Goal: Task Accomplishment & Management: Complete application form

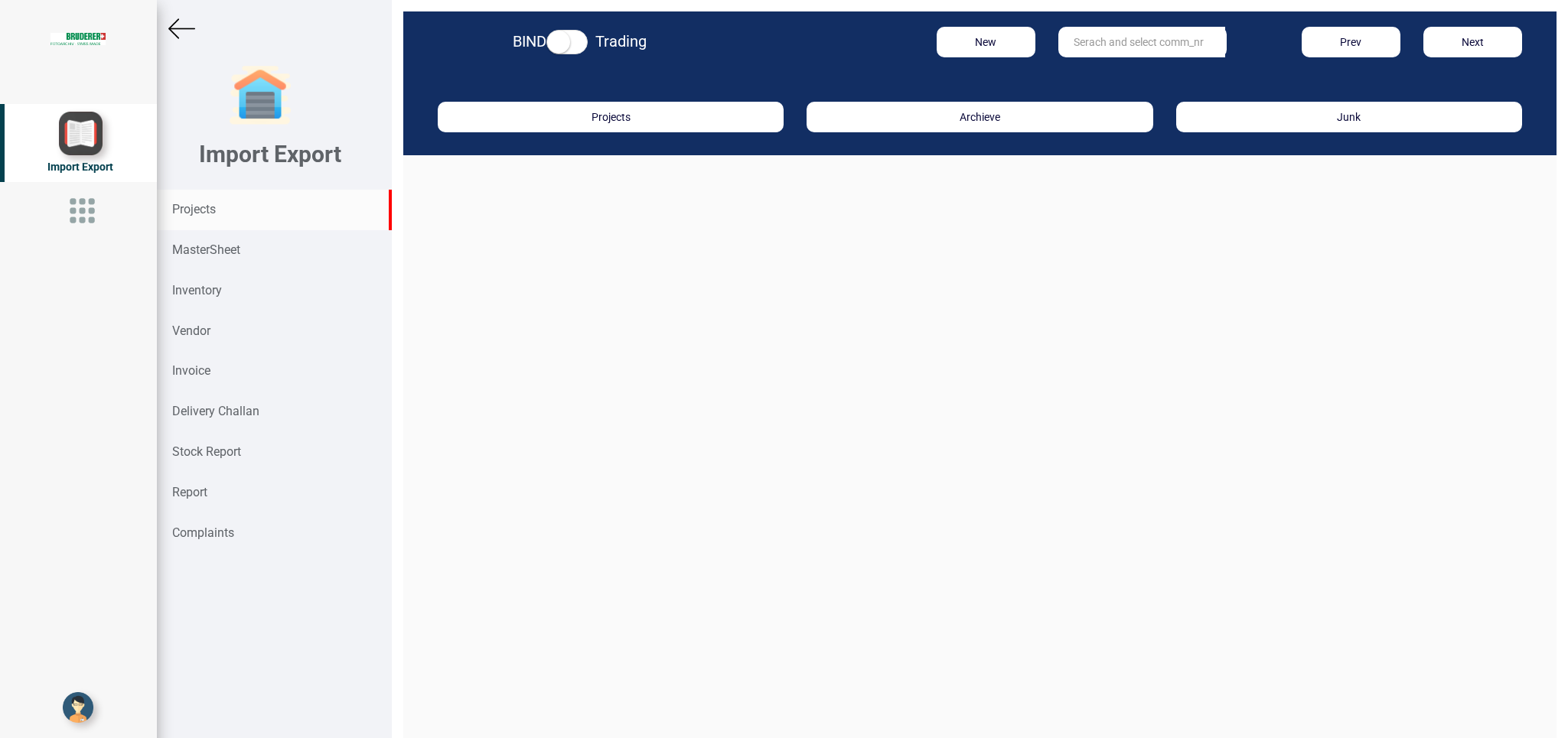
click at [225, 212] on div "Projects" at bounding box center [275, 210] width 235 height 41
click at [1118, 49] on input "text" at bounding box center [1142, 42] width 167 height 31
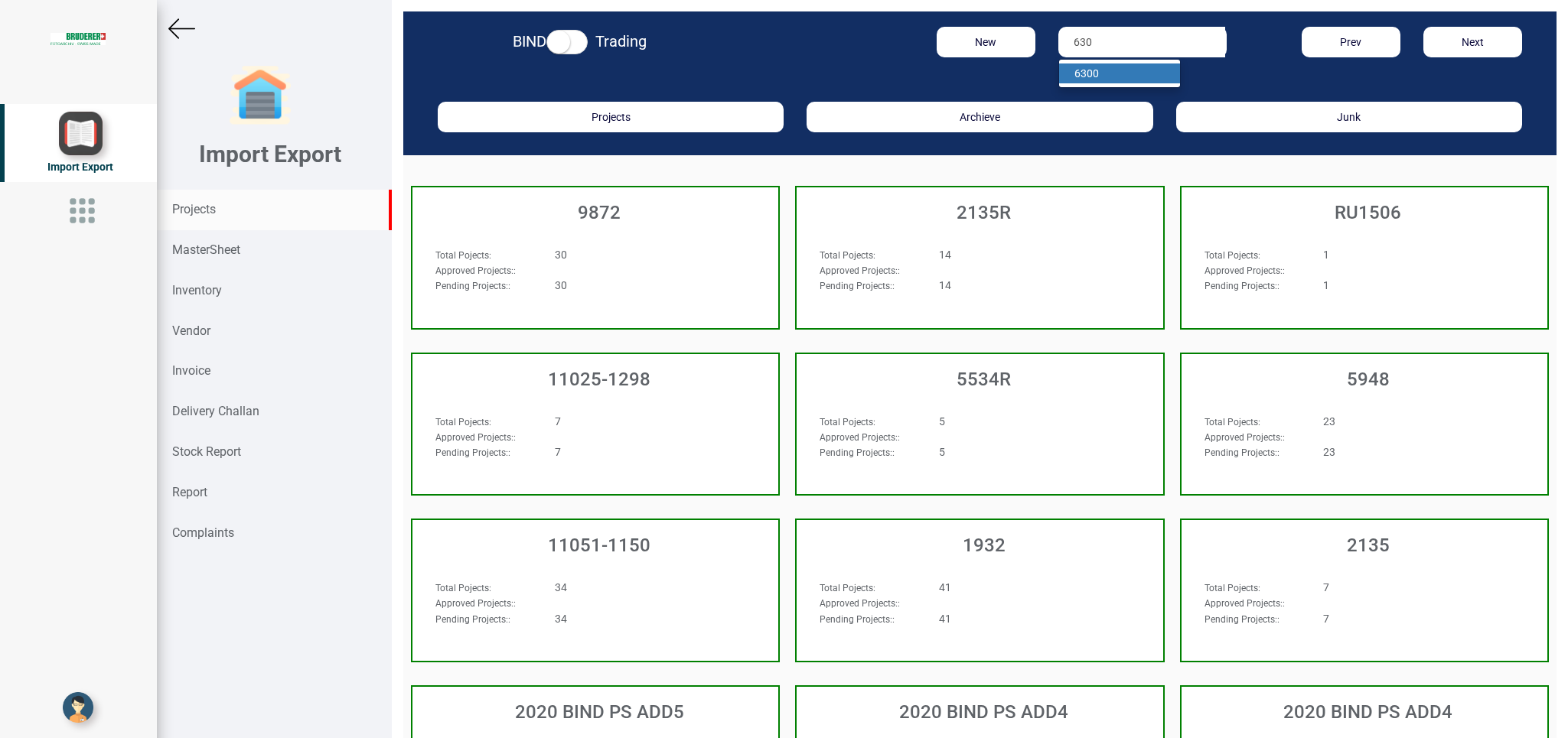
click at [1099, 75] on link "630 0" at bounding box center [1120, 72] width 121 height 20
type input "6300"
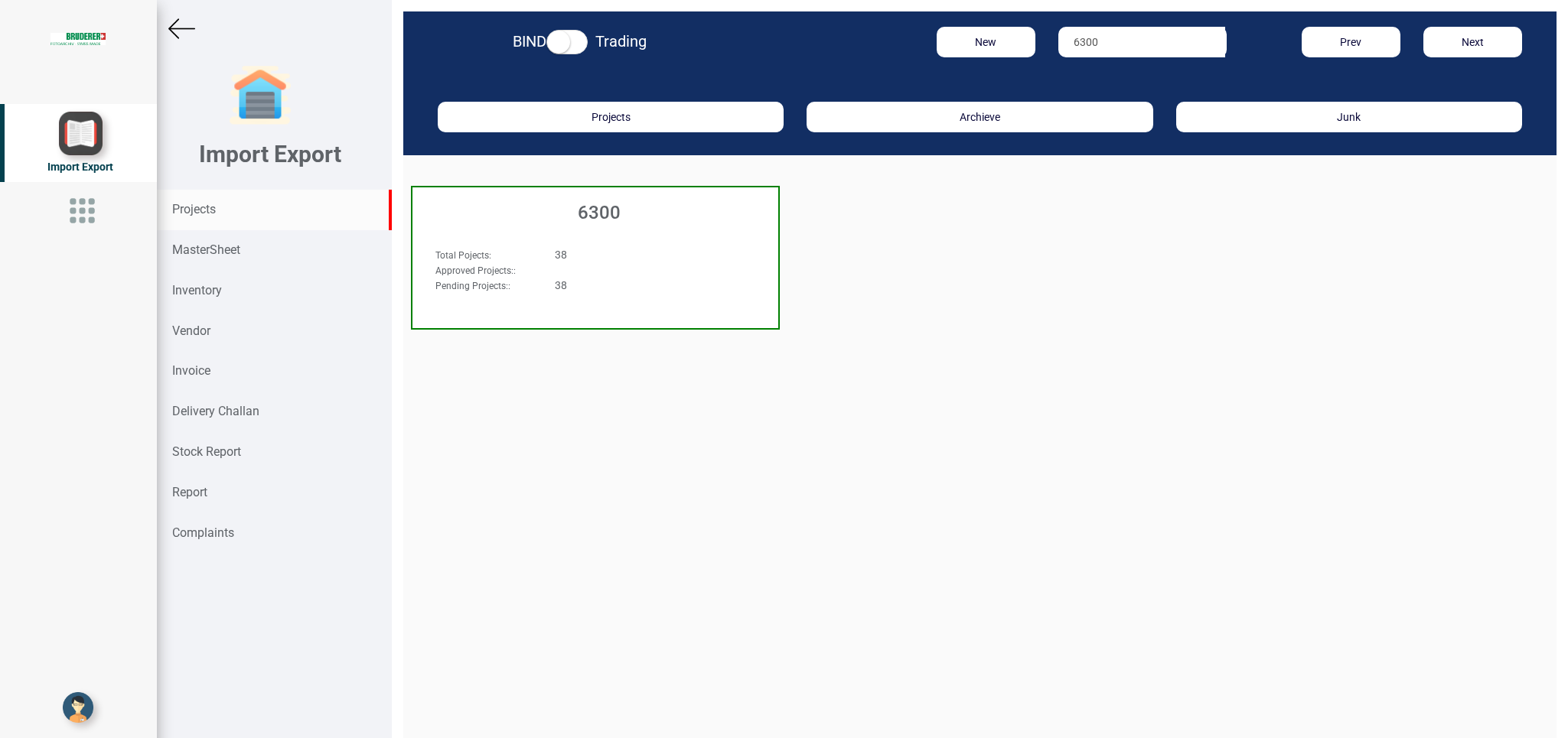
click at [557, 268] on div "Approved Projects: :" at bounding box center [567, 270] width 286 height 15
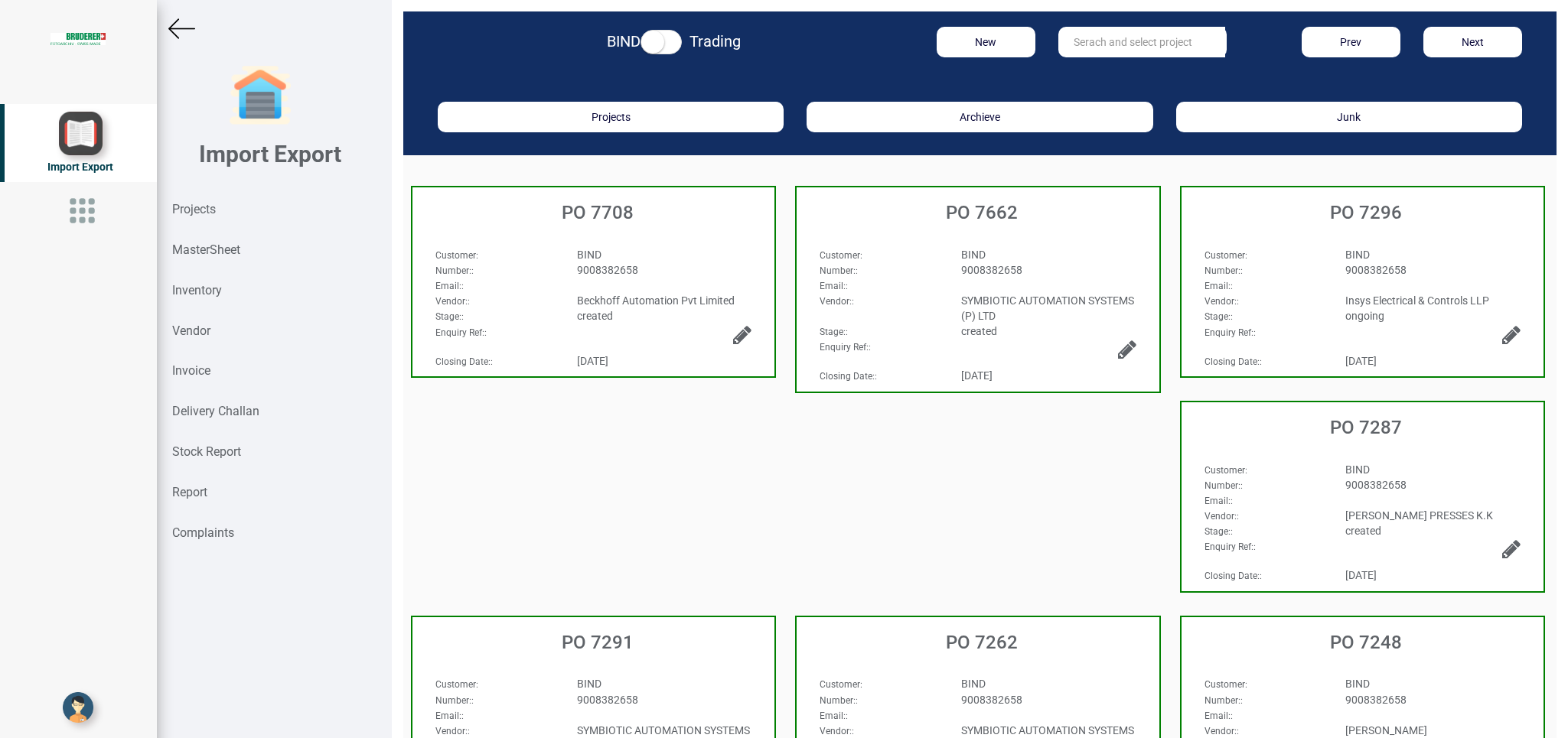
click at [679, 280] on div "Email: :" at bounding box center [593, 285] width 339 height 15
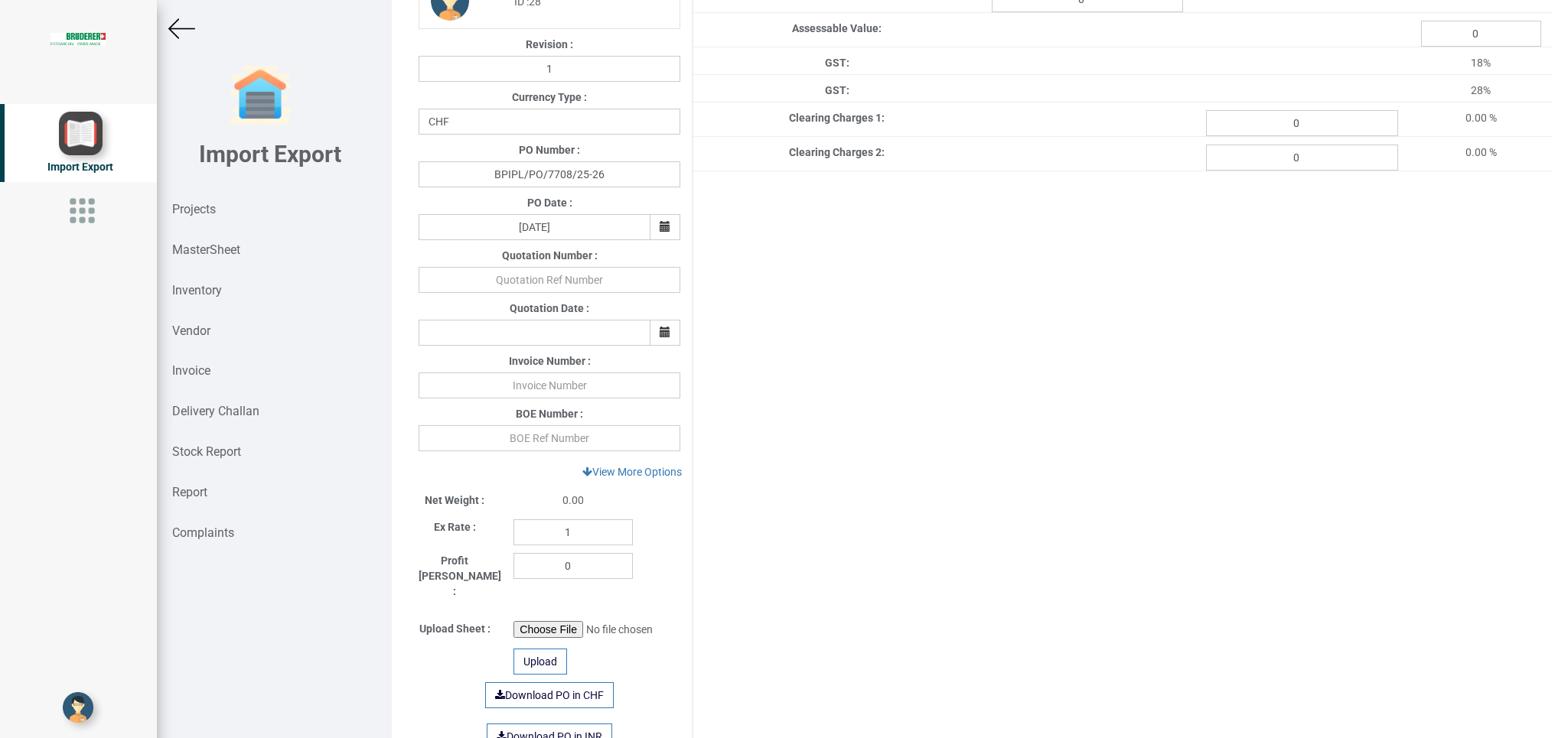
scroll to position [308, 0]
click at [634, 476] on link "View More Options" at bounding box center [632, 470] width 119 height 26
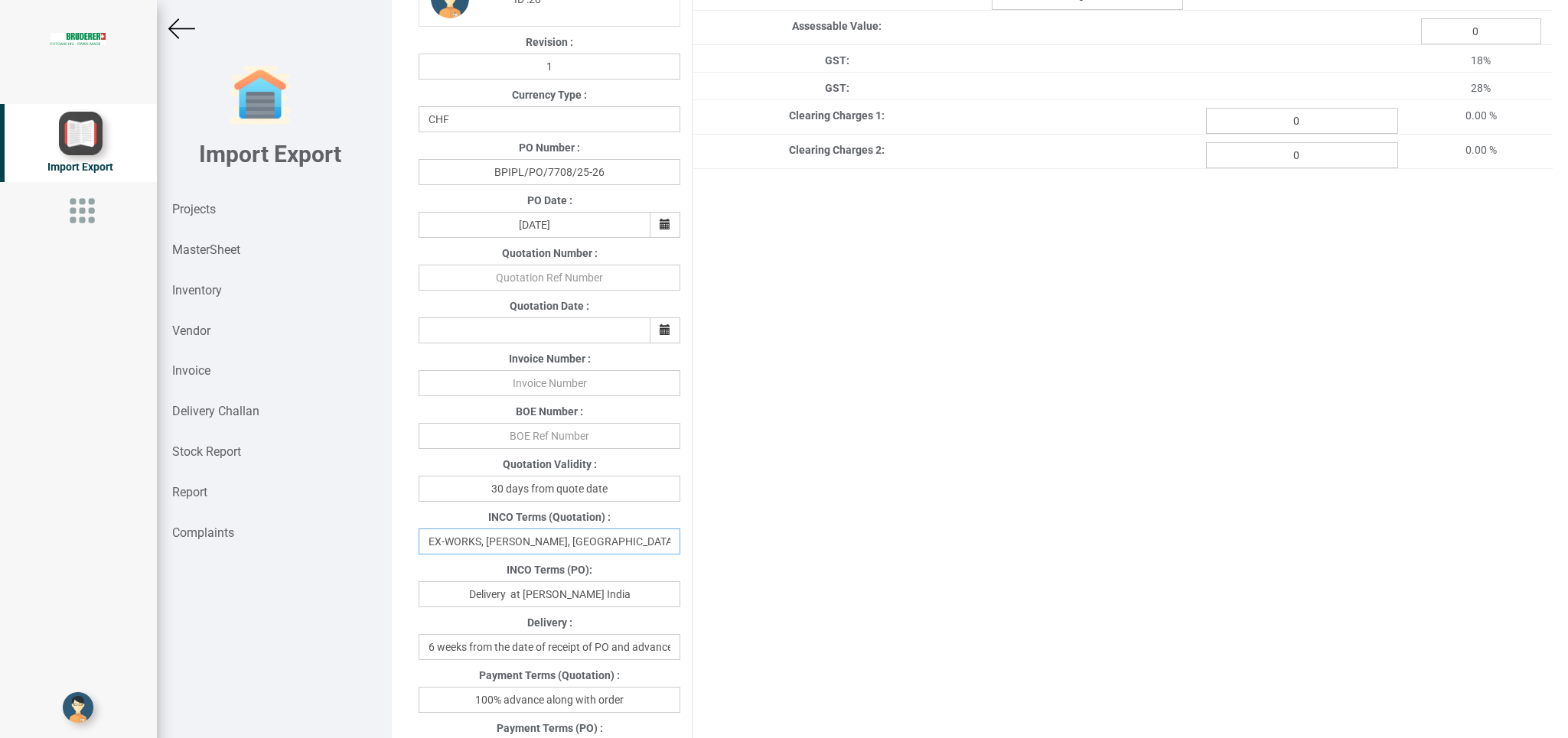
drag, startPoint x: 656, startPoint y: 544, endPoint x: 639, endPoint y: 544, distance: 17.0
click at [639, 544] on input "EX-WORKS, BRUDERER AG, Switzerland" at bounding box center [549, 541] width 262 height 26
drag, startPoint x: 626, startPoint y: 596, endPoint x: 457, endPoint y: 600, distance: 169.0
click at [457, 600] on input "Delivery at Bruderer India" at bounding box center [549, 594] width 262 height 26
type input "EX-works Beckhoff Pune"
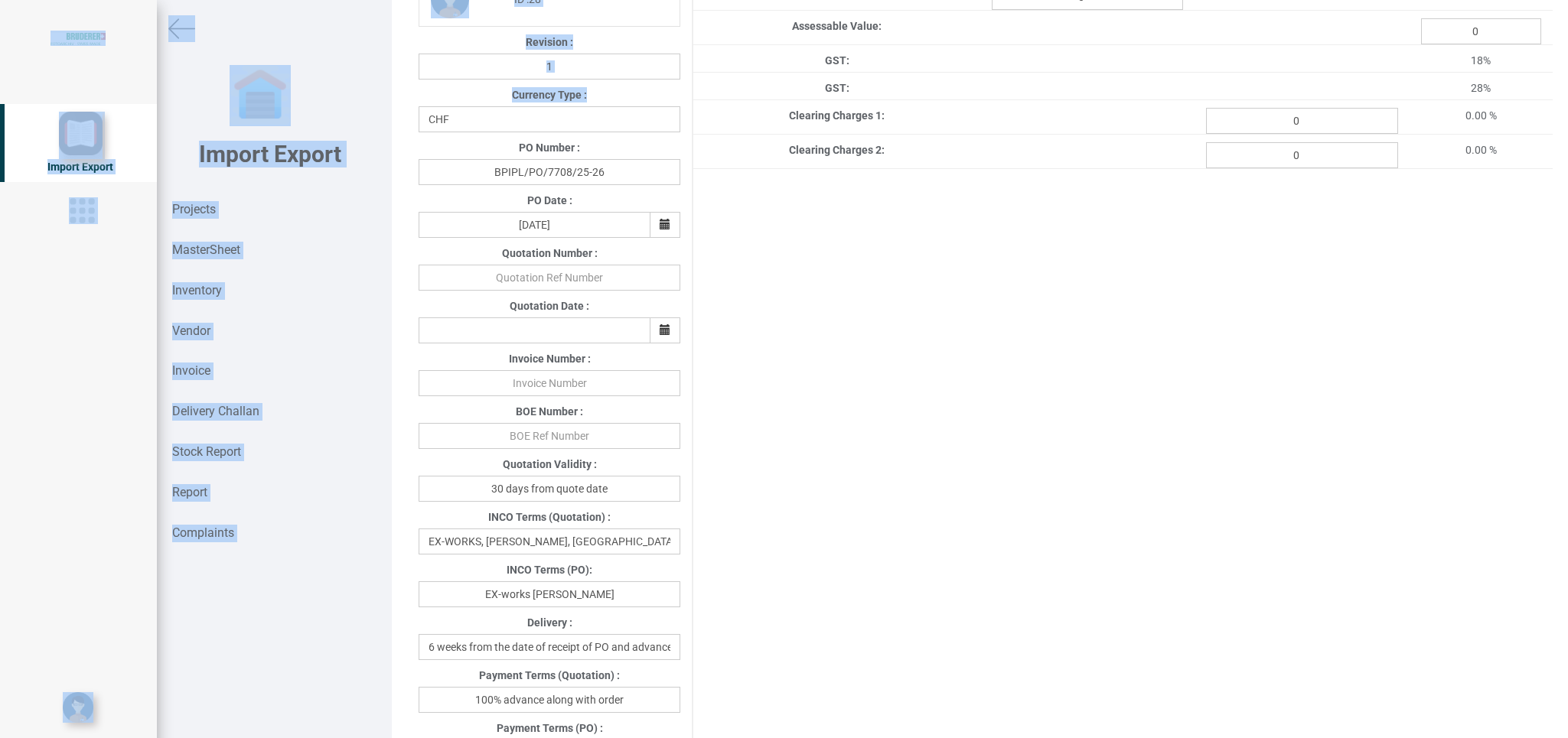
drag, startPoint x: 1545, startPoint y: 282, endPoint x: 1567, endPoint y: 170, distance: 114.1
click at [1567, 170] on div "Details Project Title : PO 7708 Customer Name : BIND Closing Date : 2025-10-01 …" at bounding box center [979, 369] width 1176 height 738
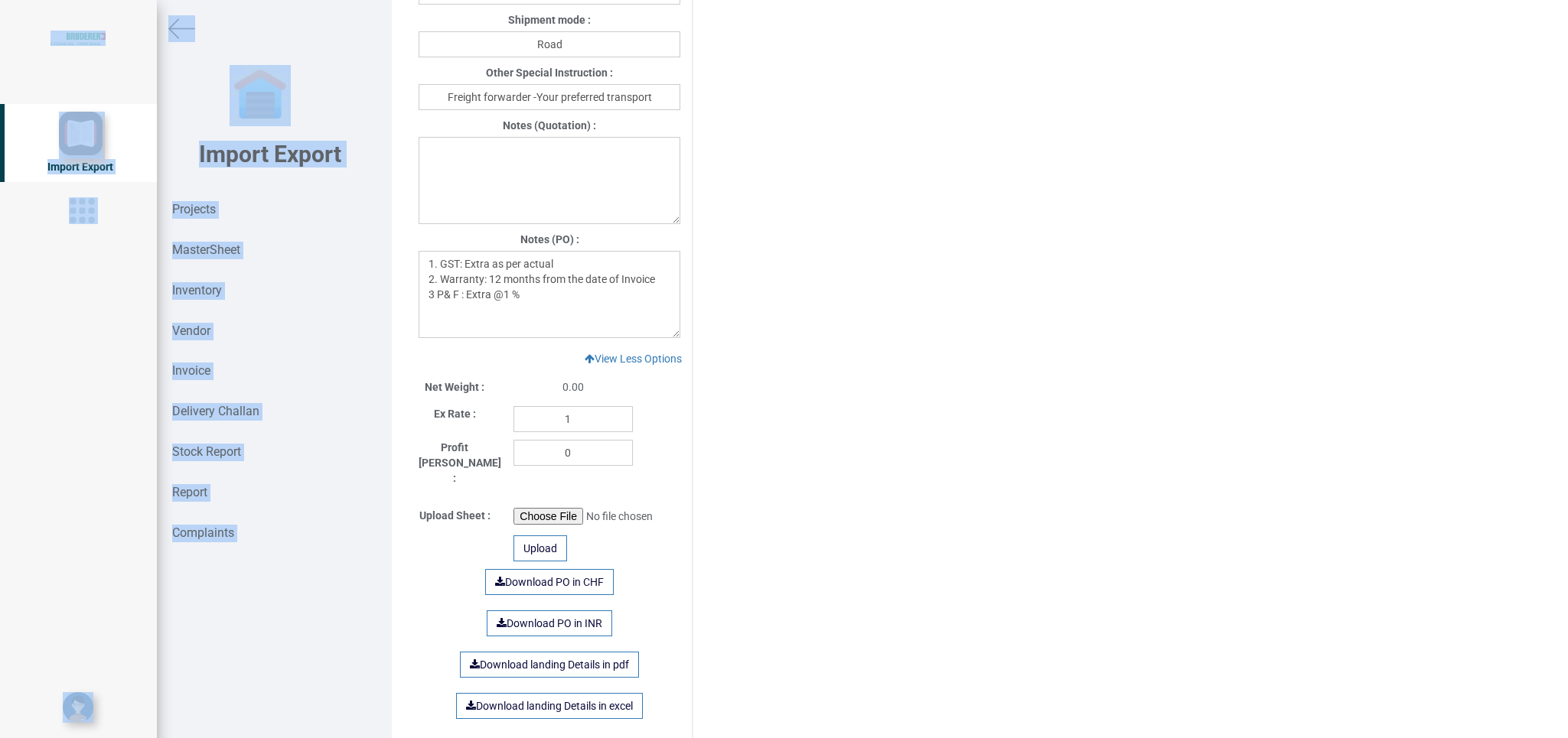
scroll to position [1083, 0]
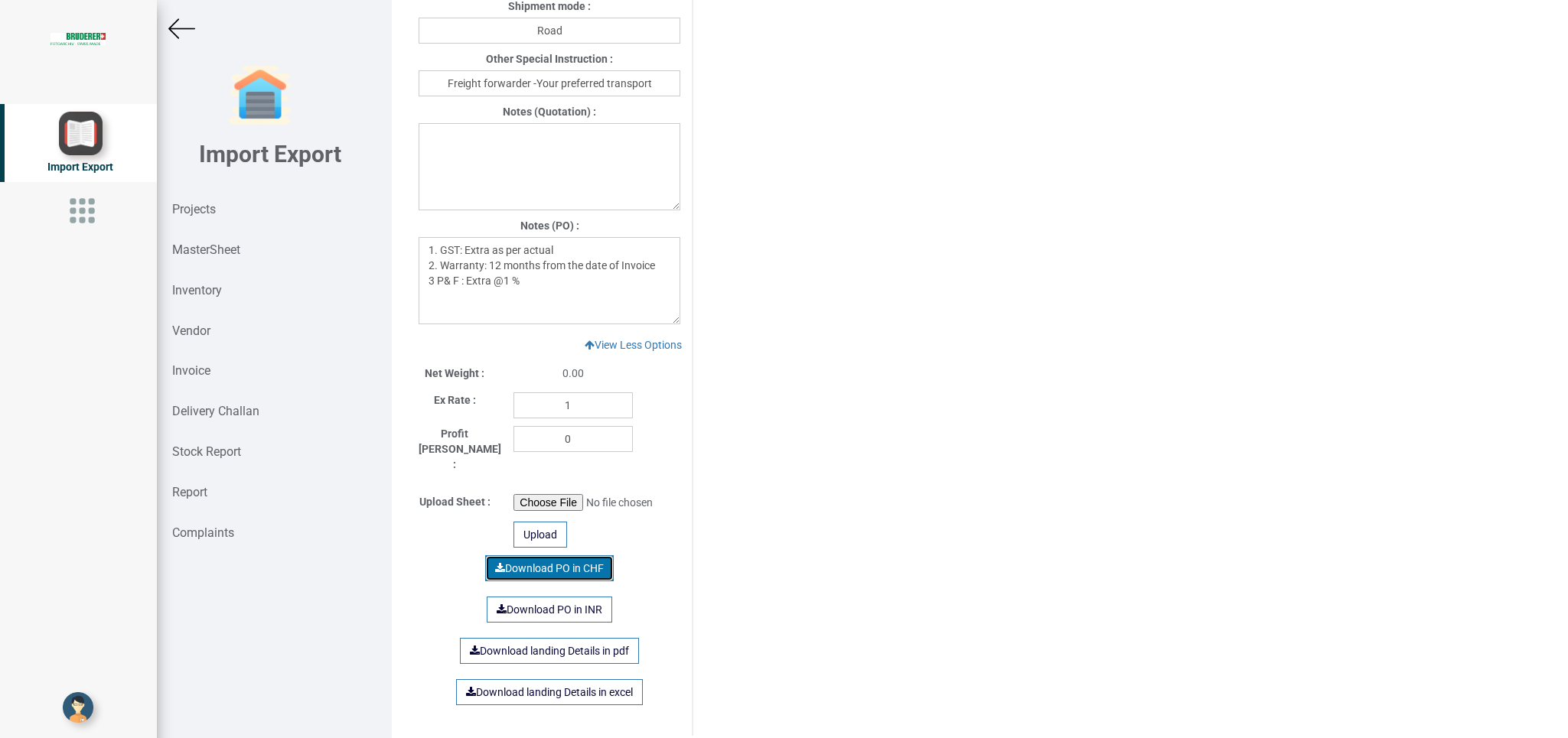
click at [583, 556] on link "Download PO in CHF" at bounding box center [549, 568] width 129 height 26
click at [558, 597] on link "Download PO in INR" at bounding box center [549, 609] width 125 height 26
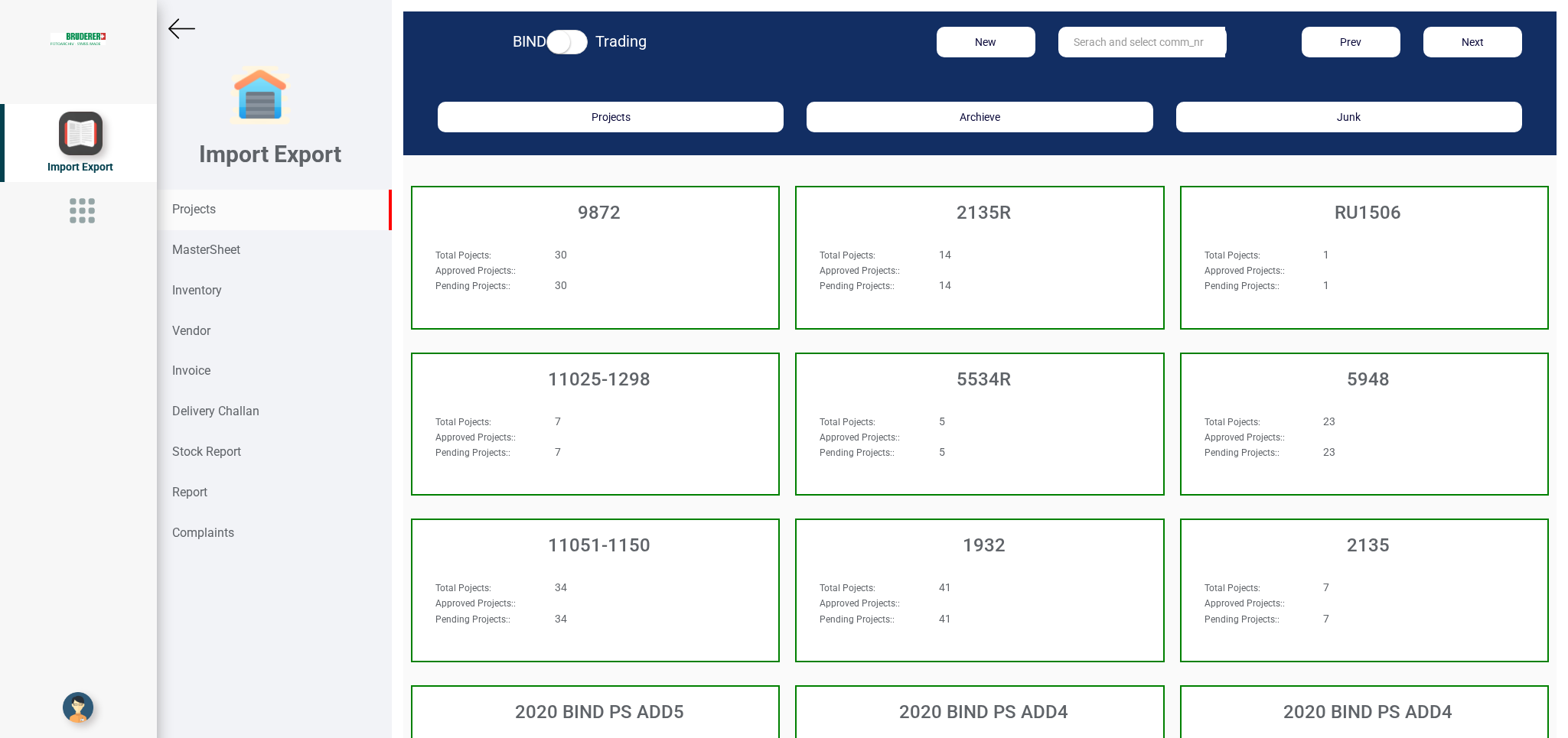
drag, startPoint x: 1065, startPoint y: 32, endPoint x: 1077, endPoint y: 32, distance: 12.0
click at [1069, 32] on input "text" at bounding box center [1142, 42] width 167 height 31
type input "9927"
click at [1092, 71] on link "9927" at bounding box center [1120, 72] width 121 height 20
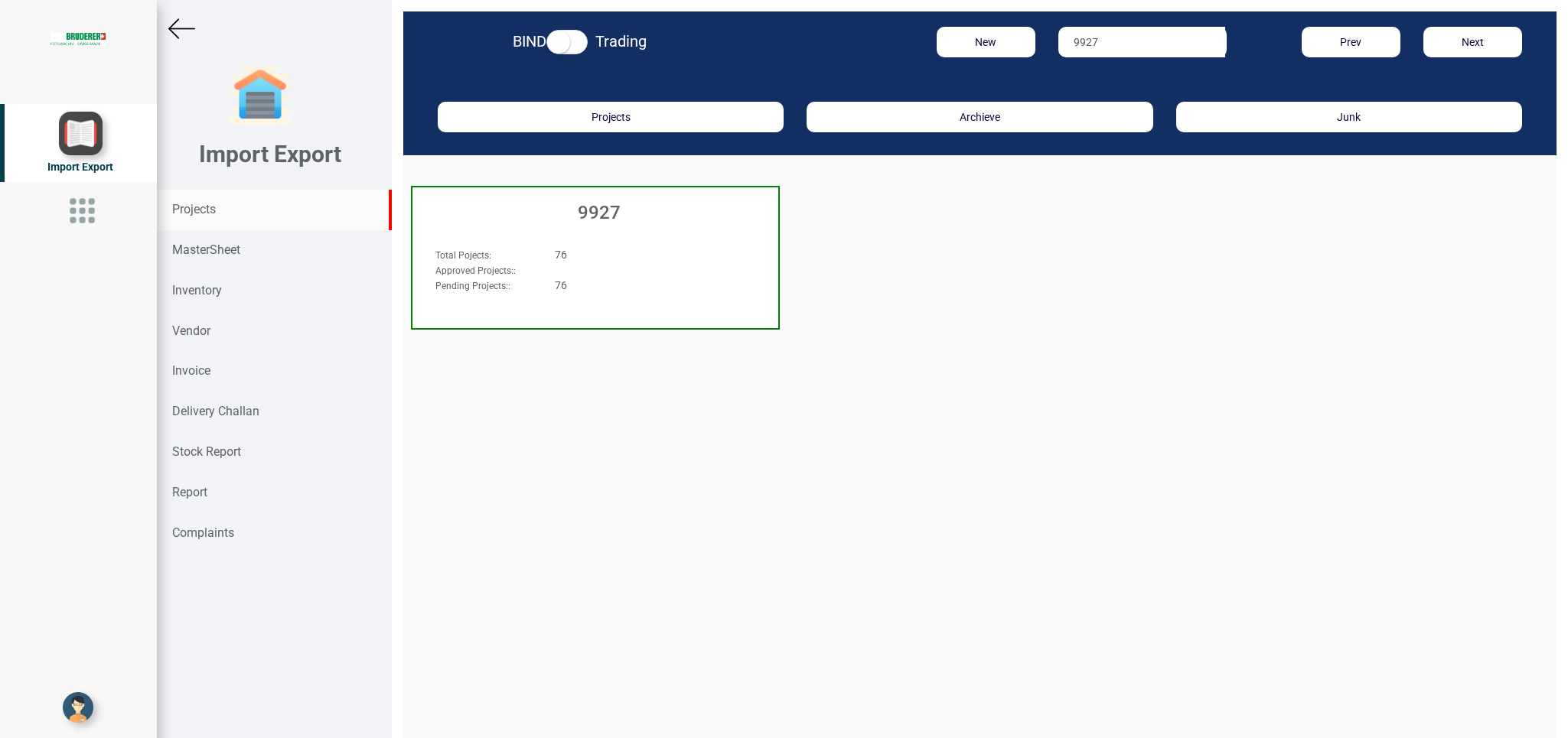
click at [712, 242] on div "Total Pojects : 76 Approved Projects: : Pending Projects: : 76" at bounding box center [595, 276] width 366 height 89
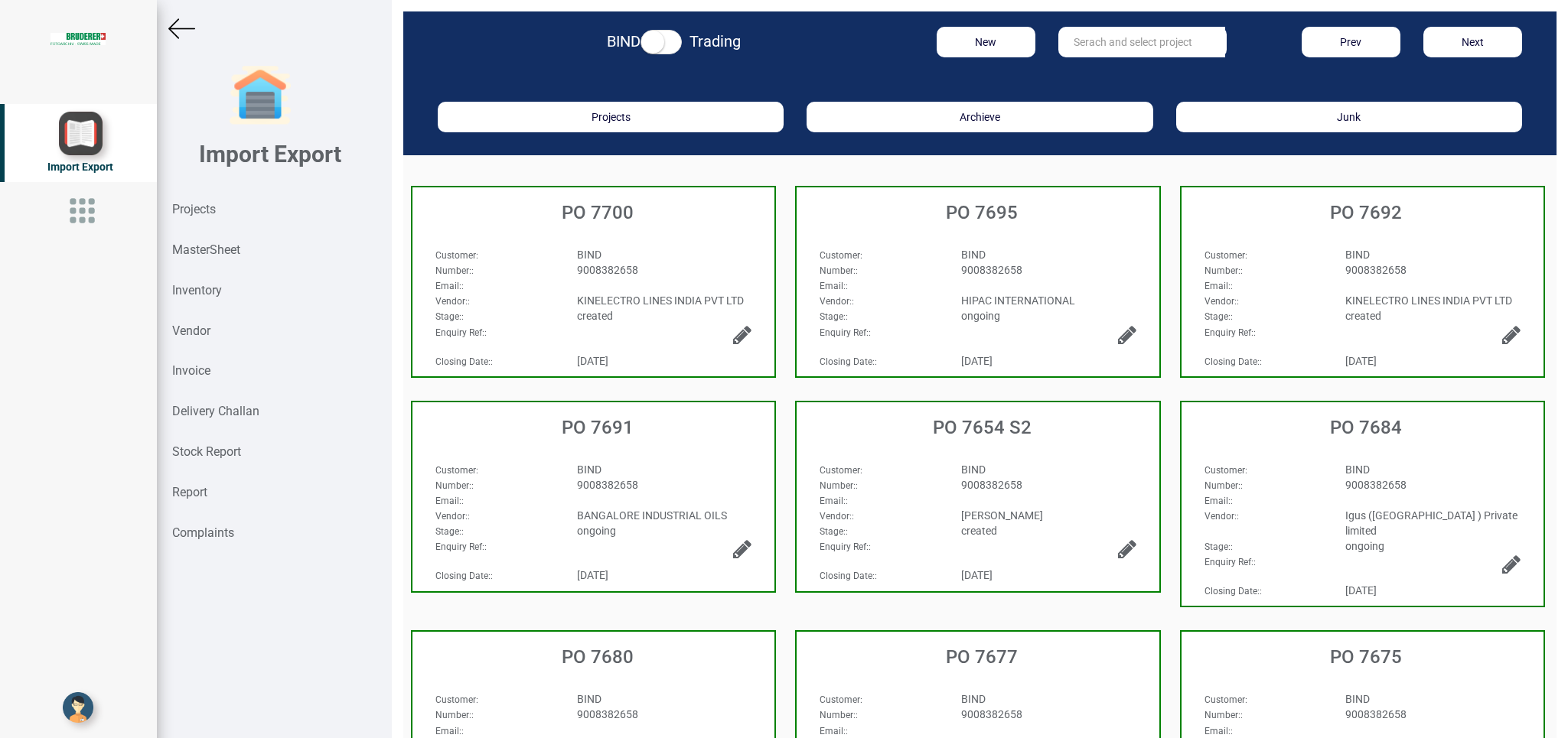
drag, startPoint x: 1548, startPoint y: 190, endPoint x: 1548, endPoint y: 300, distance: 110.0
click at [1548, 300] on div "BIND Trading New Prev Next Projects Archieve Junk PO 7700 Customer : BIND Numbe…" at bounding box center [979, 369] width 1176 height 738
click at [1458, 33] on button "Next" at bounding box center [1473, 42] width 99 height 31
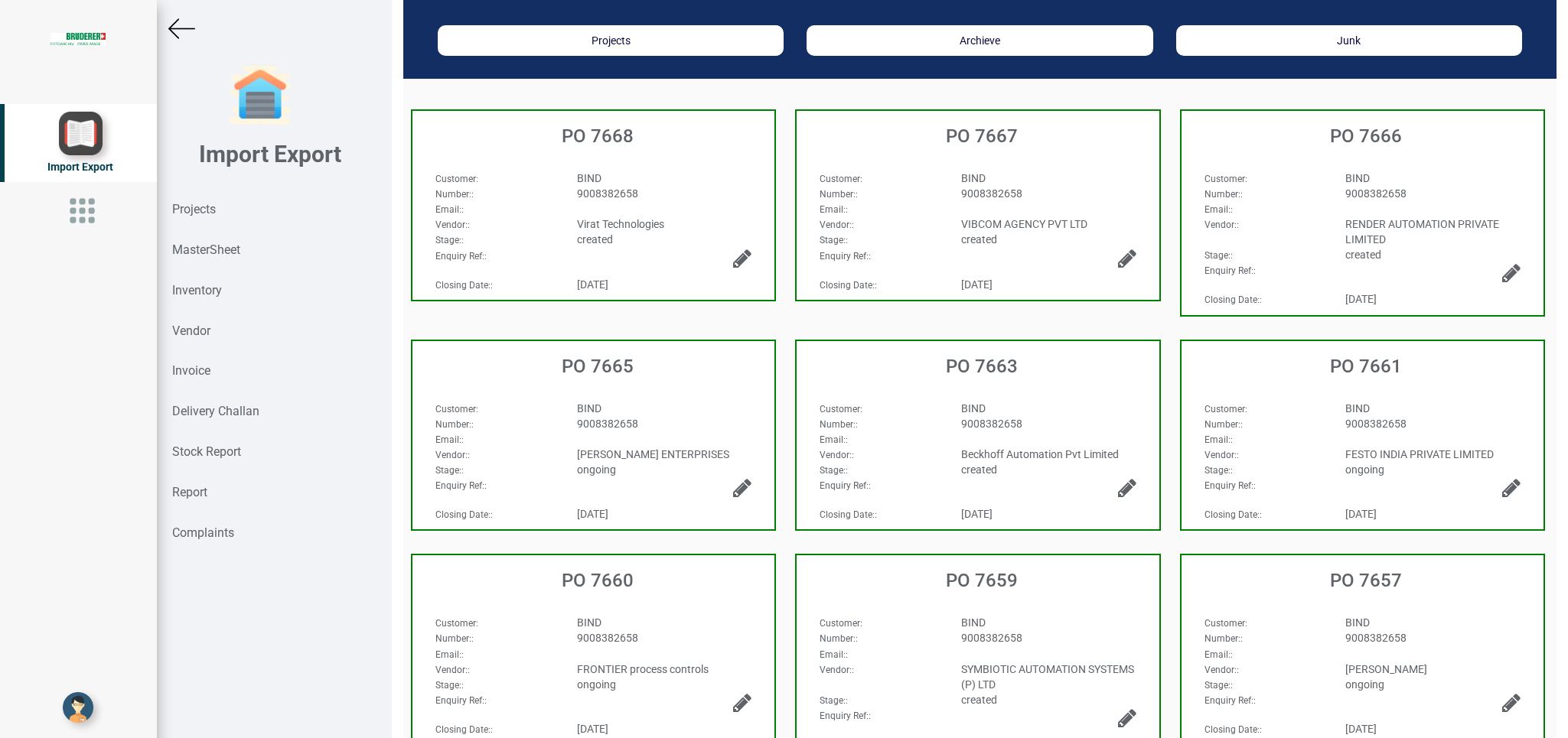
scroll to position [149, 0]
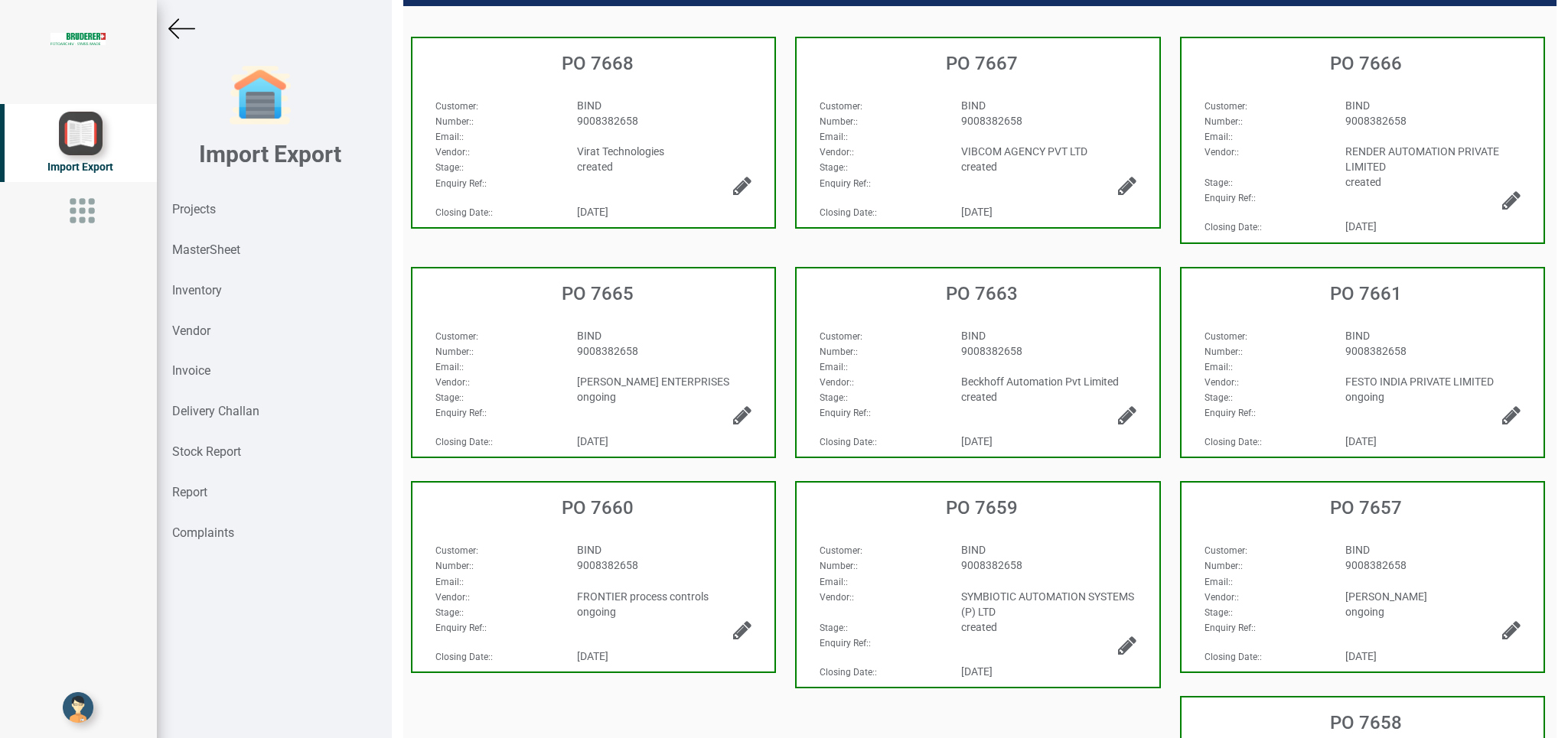
click at [1092, 337] on div "BIND" at bounding box center [1049, 336] width 198 height 15
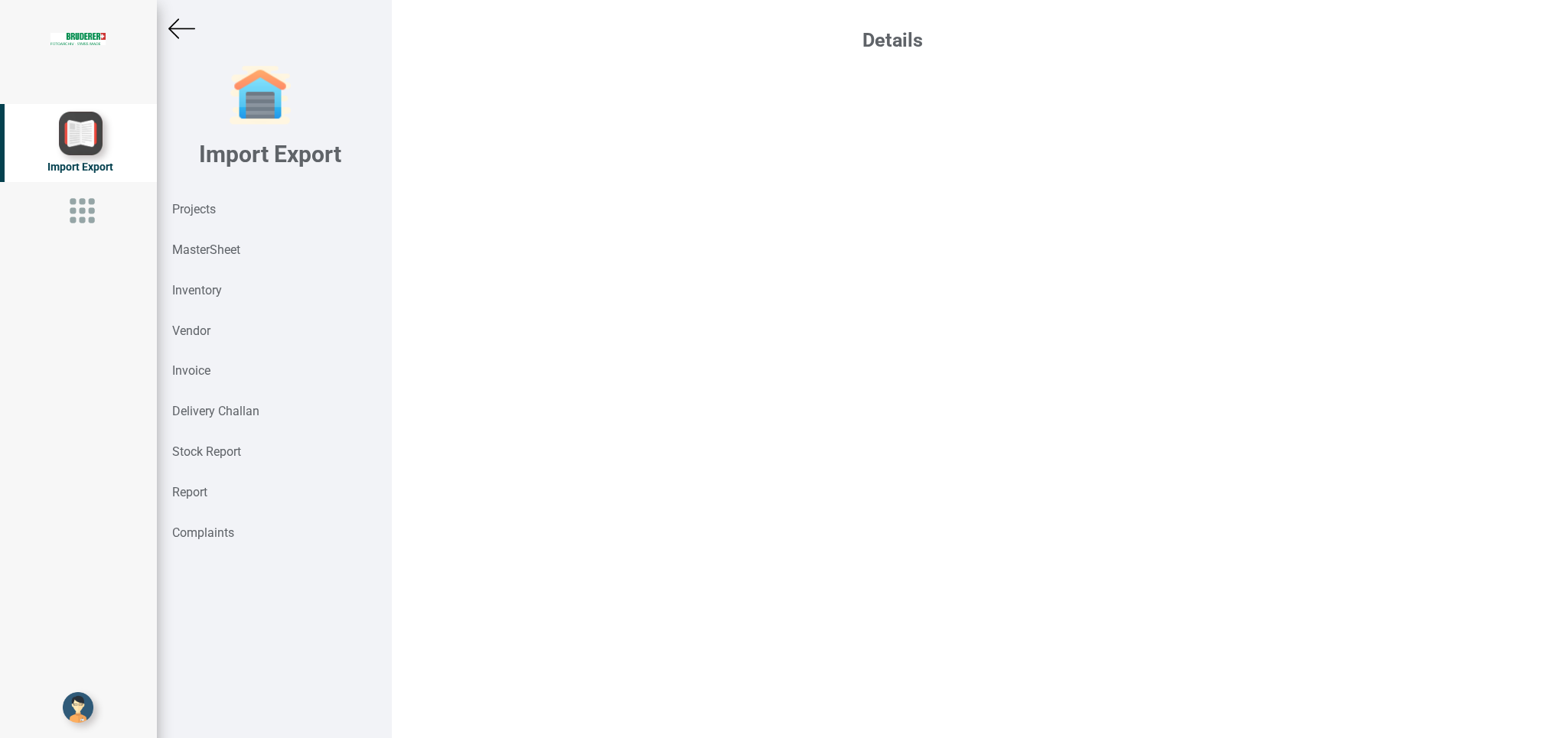
select select "INR"
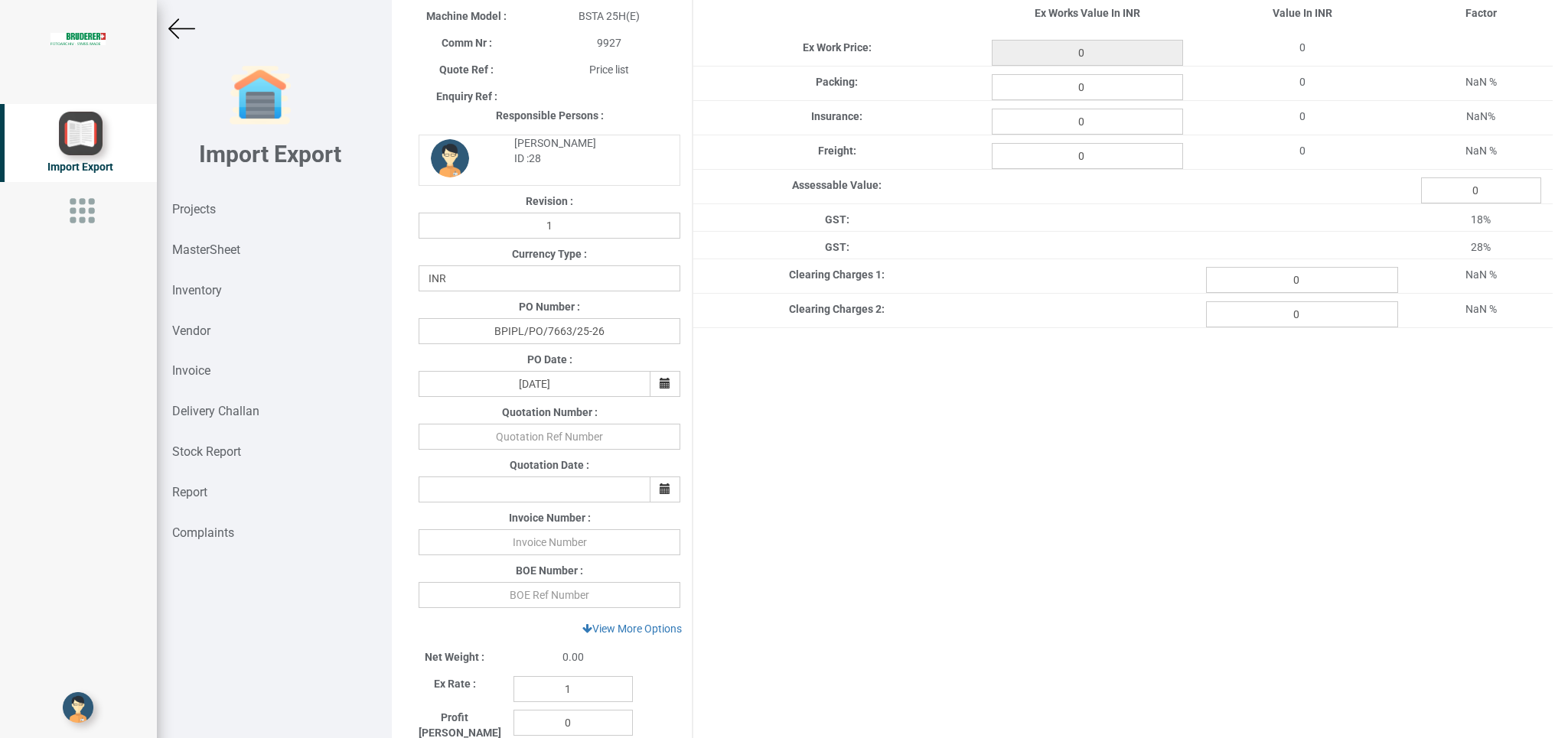
type input "548403"
click at [193, 26] on img at bounding box center [181, 28] width 26 height 26
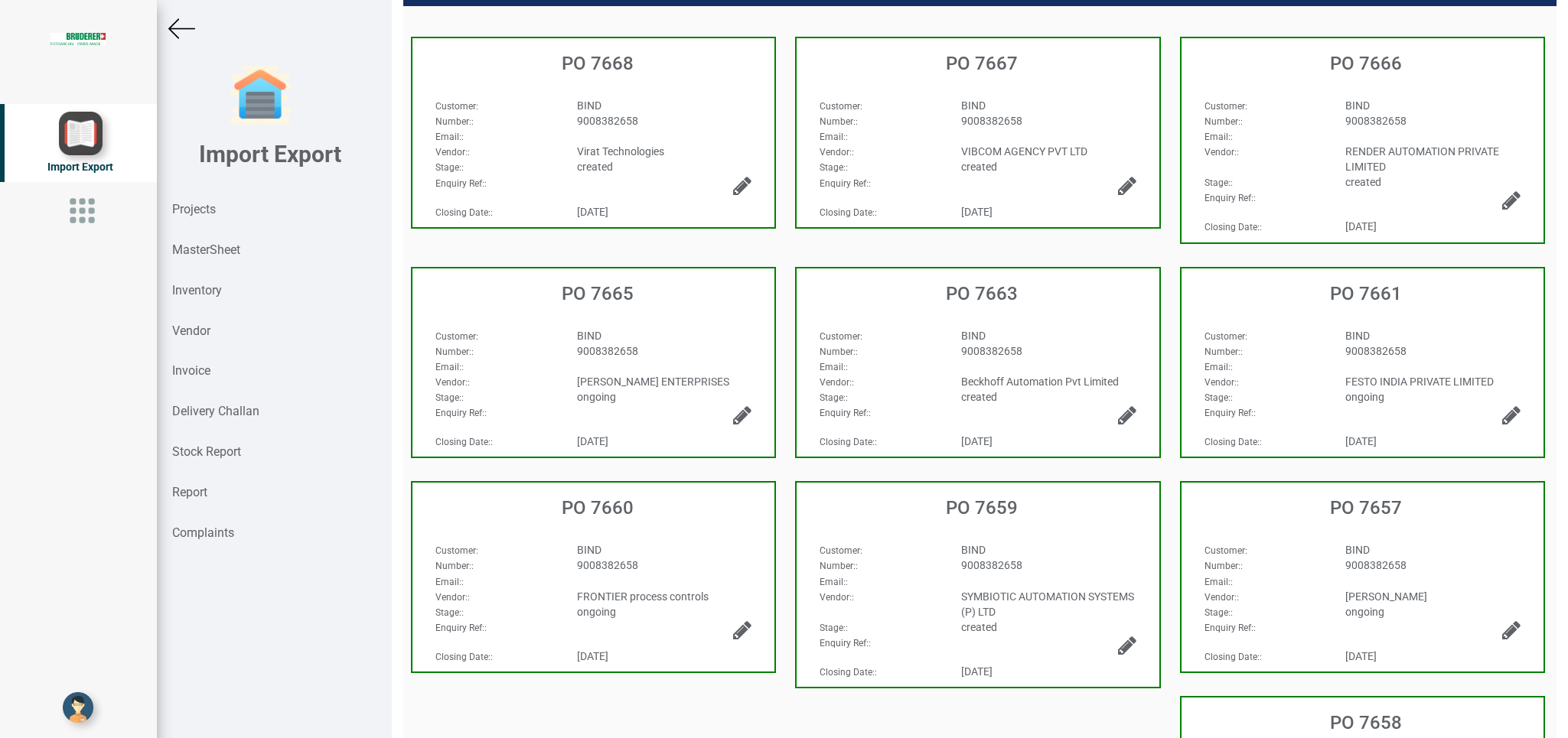
click at [1118, 426] on icon at bounding box center [1127, 415] width 19 height 21
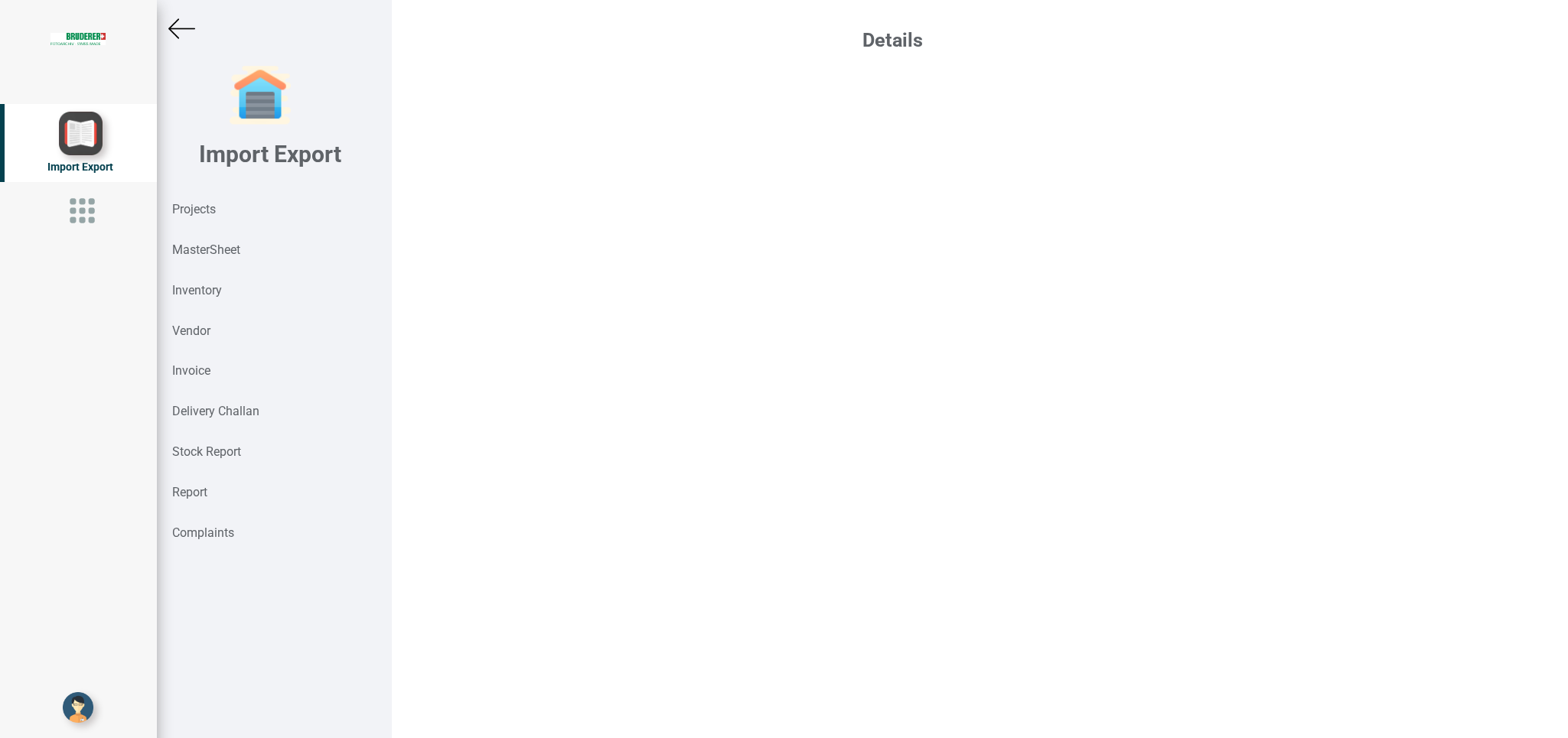
select select "INR"
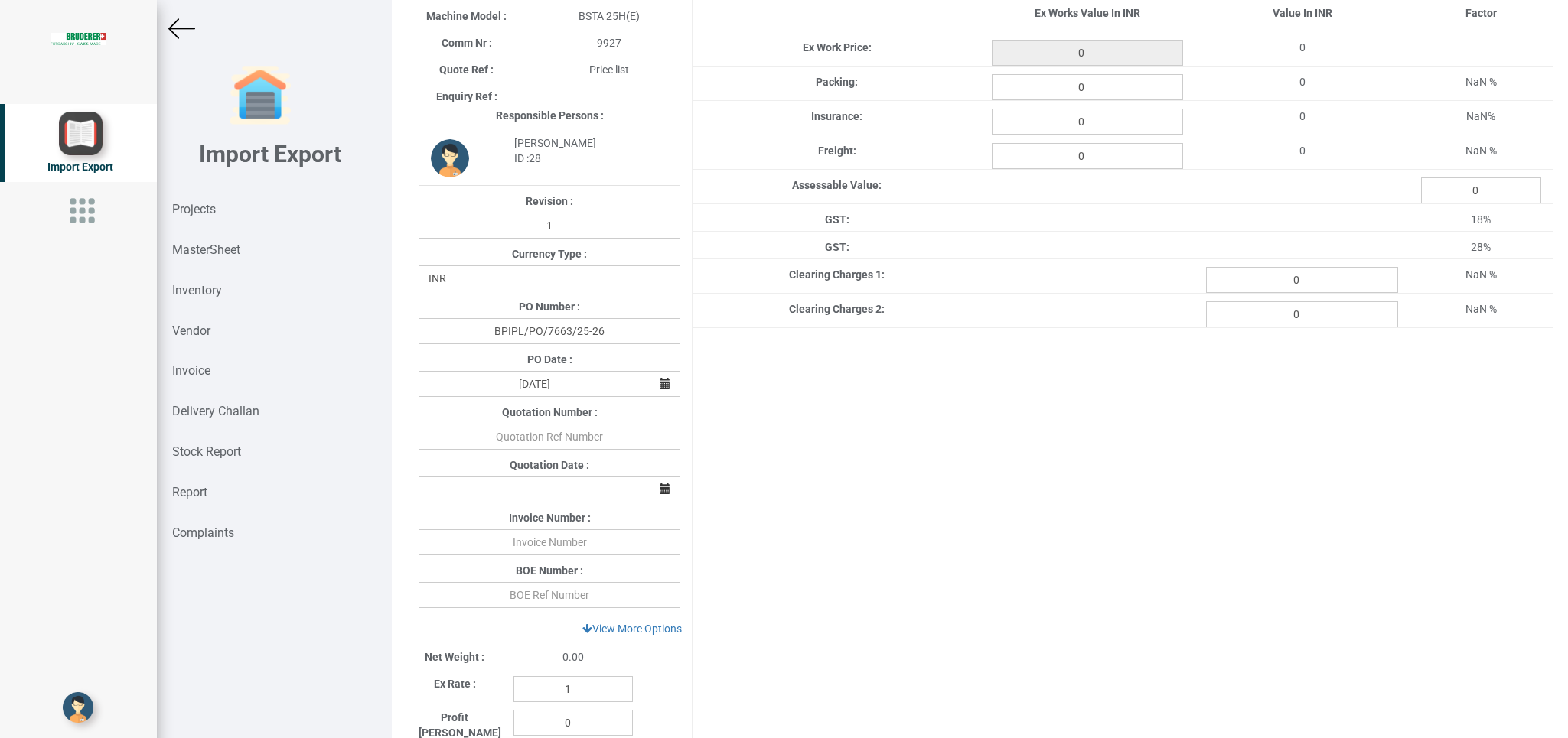
type input "548403"
click at [183, 26] on img at bounding box center [181, 28] width 26 height 26
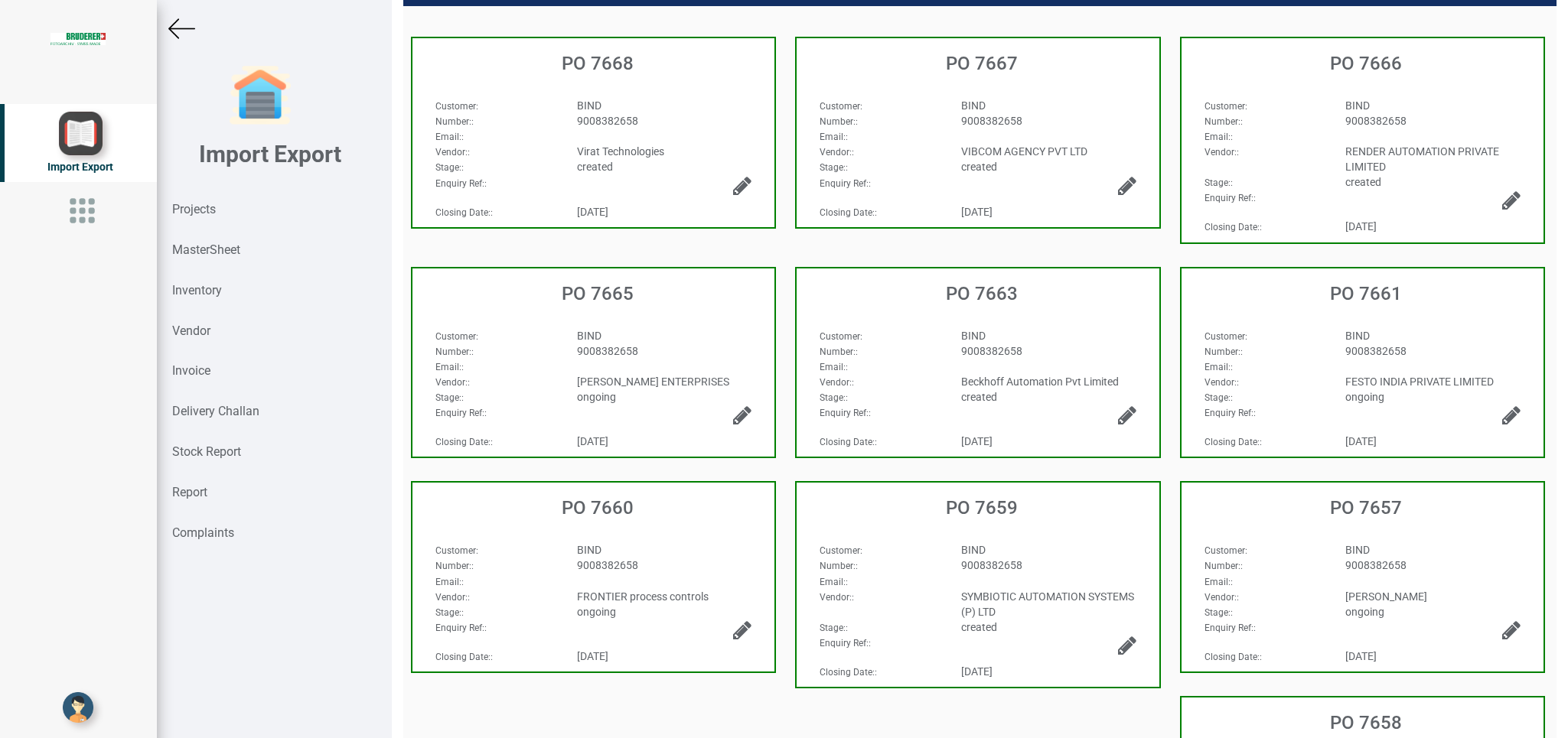
click at [1118, 426] on icon at bounding box center [1127, 415] width 19 height 21
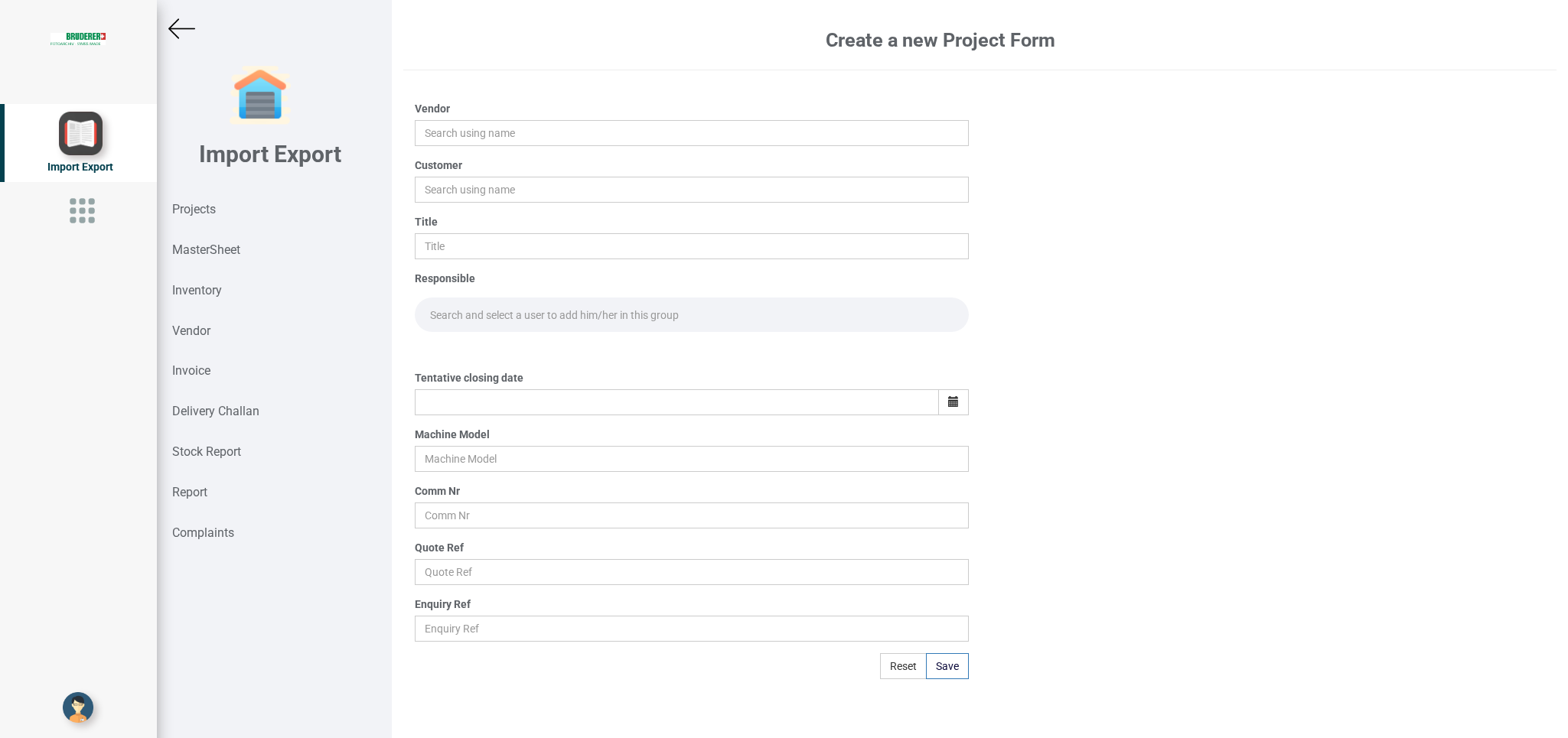
type input "Beckhoff Automation Pvt Limited"
type input "BIND"
type input "PO 7663"
type input "[DATE]"
type input "BSTA 25H(E)"
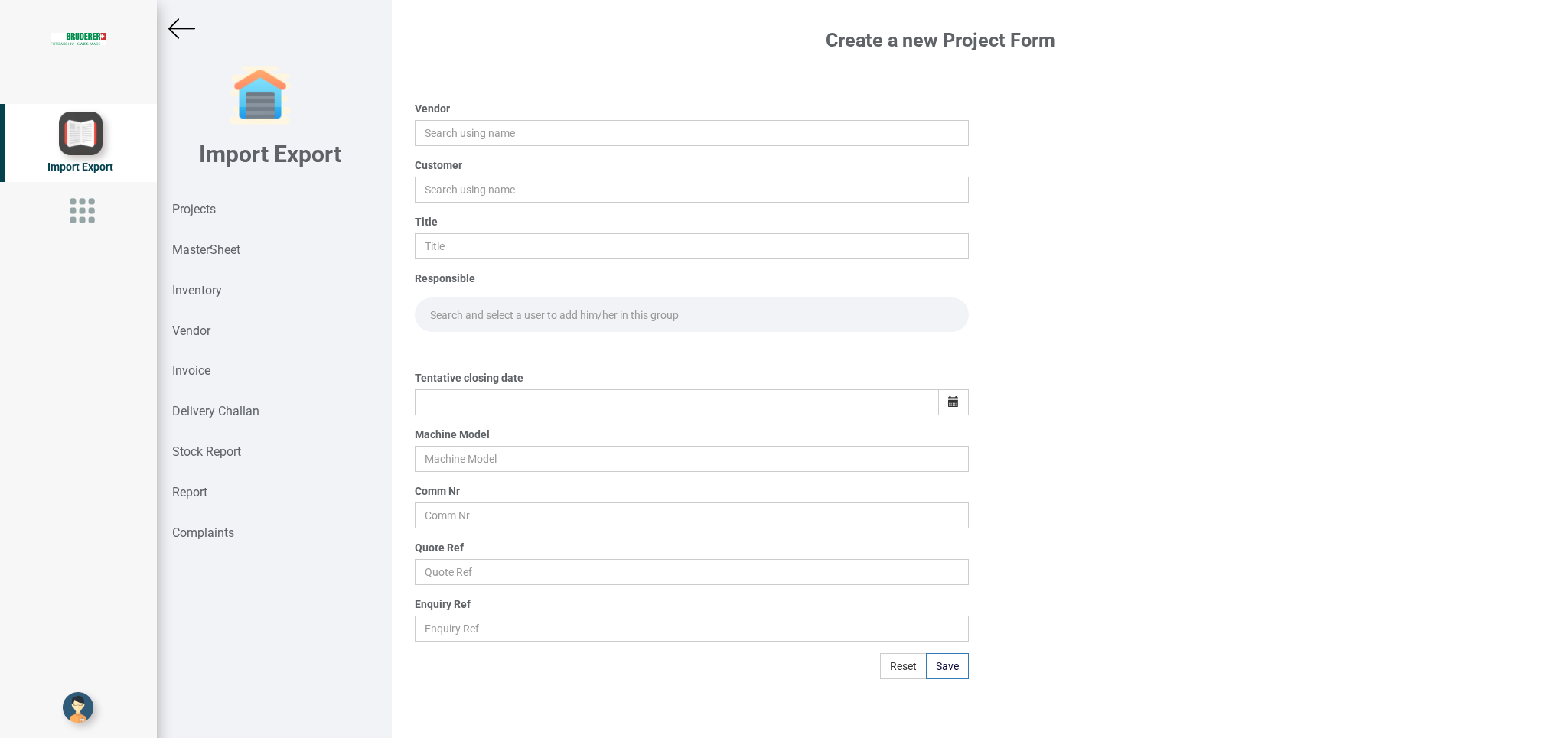
type input "9927"
type input "Price list"
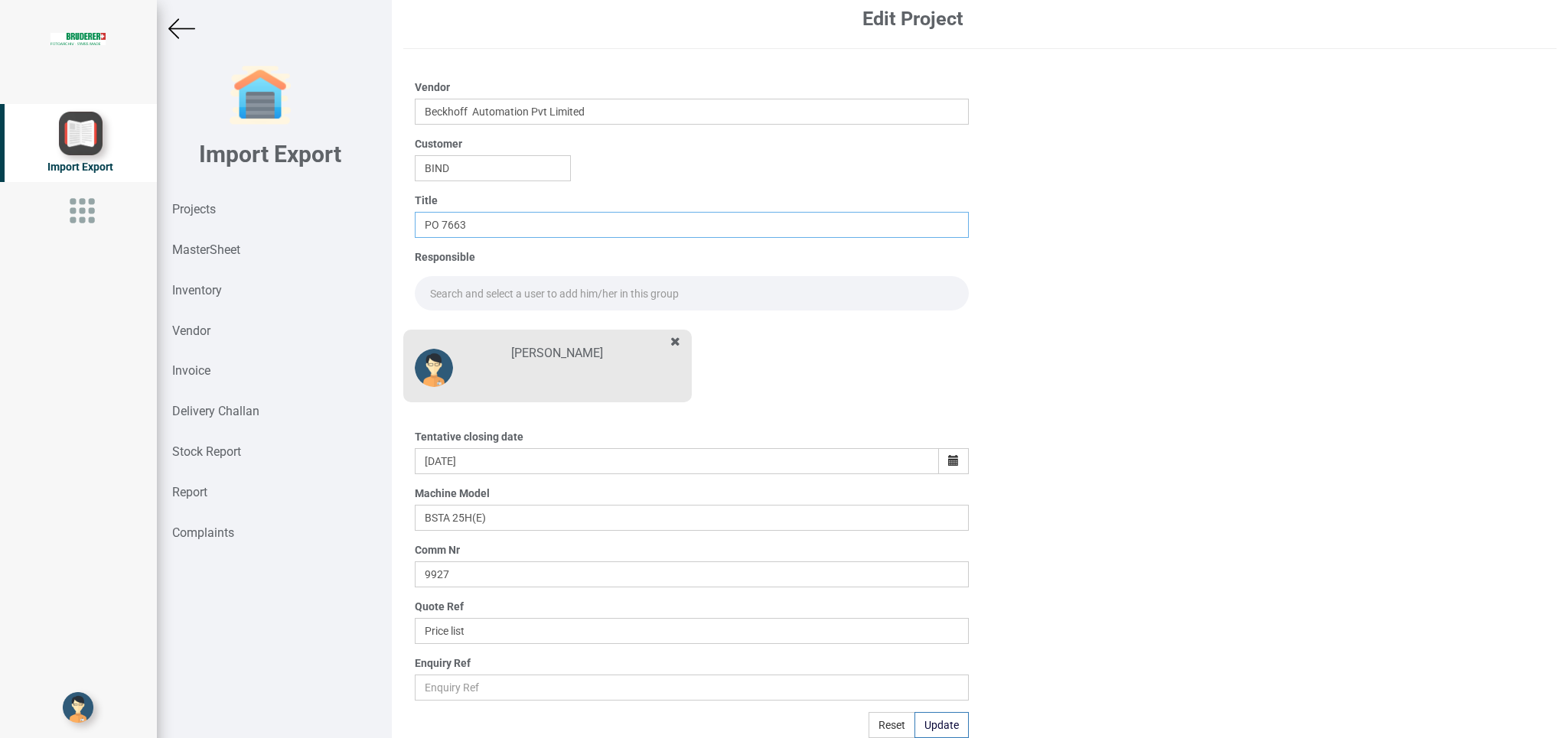
click at [512, 238] on input "PO 7663" at bounding box center [691, 225] width 553 height 26
type input "PO 7663 S1"
click at [928, 727] on button "Update" at bounding box center [941, 724] width 55 height 26
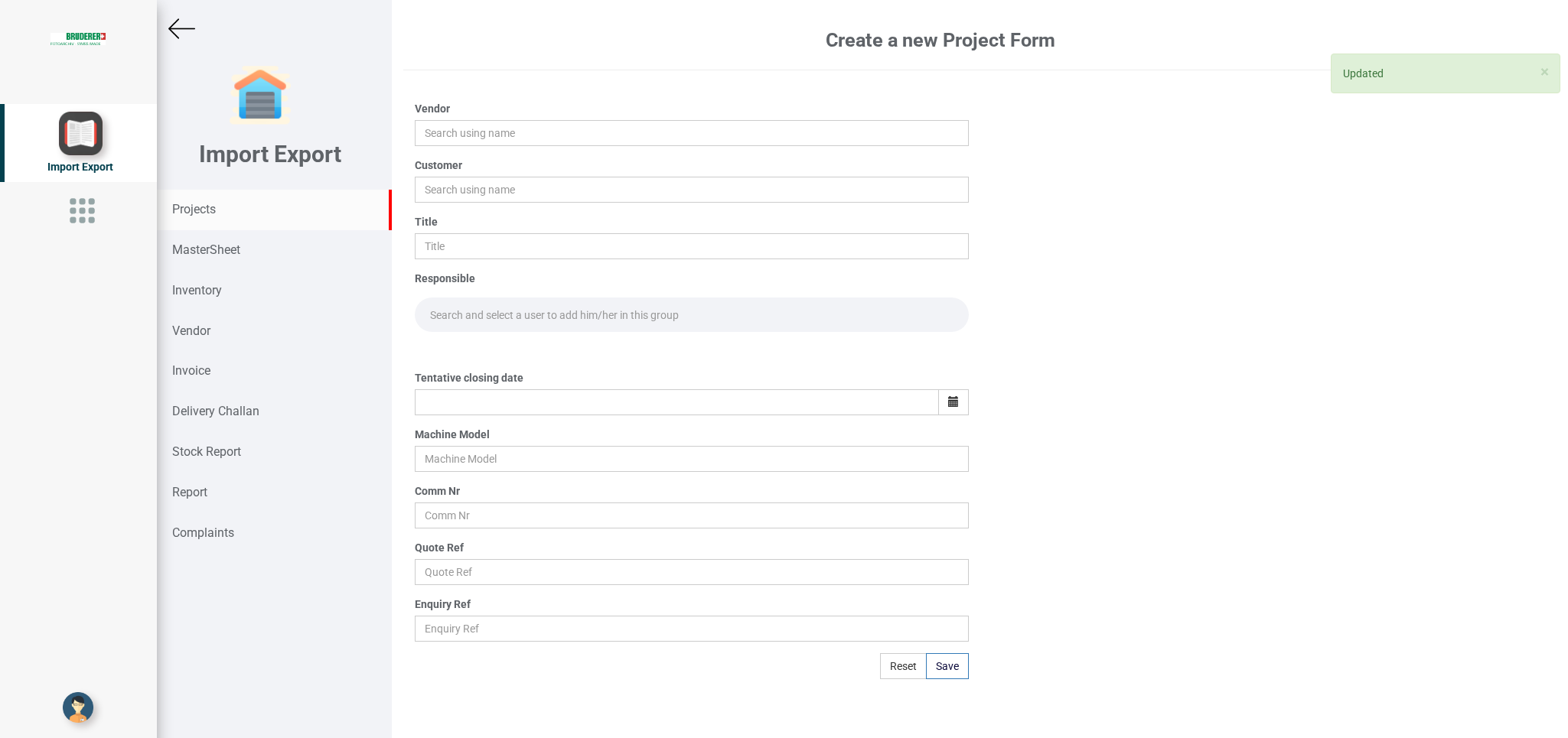
click at [195, 210] on strong "Projects" at bounding box center [194, 209] width 43 height 14
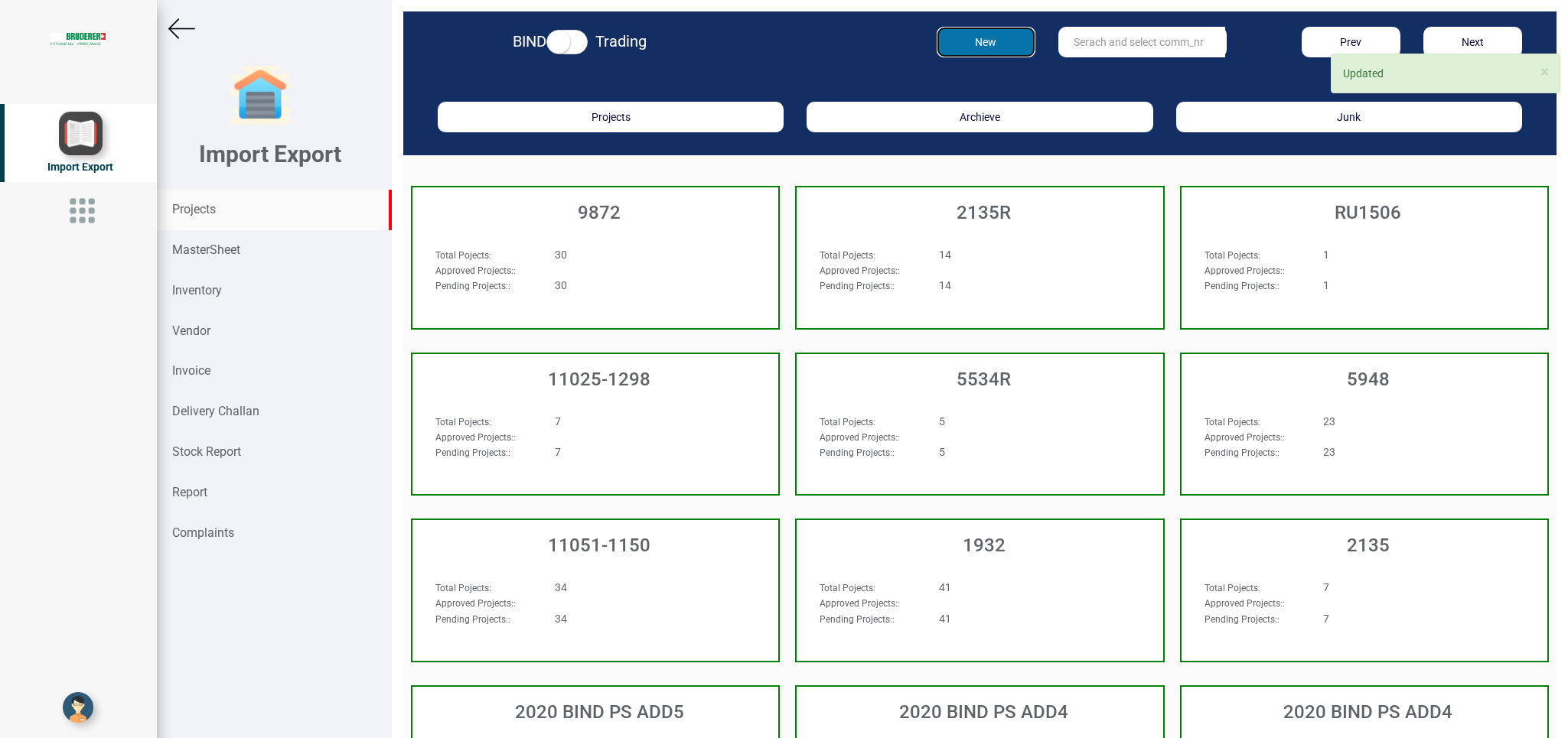
click at [968, 43] on button "New" at bounding box center [986, 42] width 99 height 31
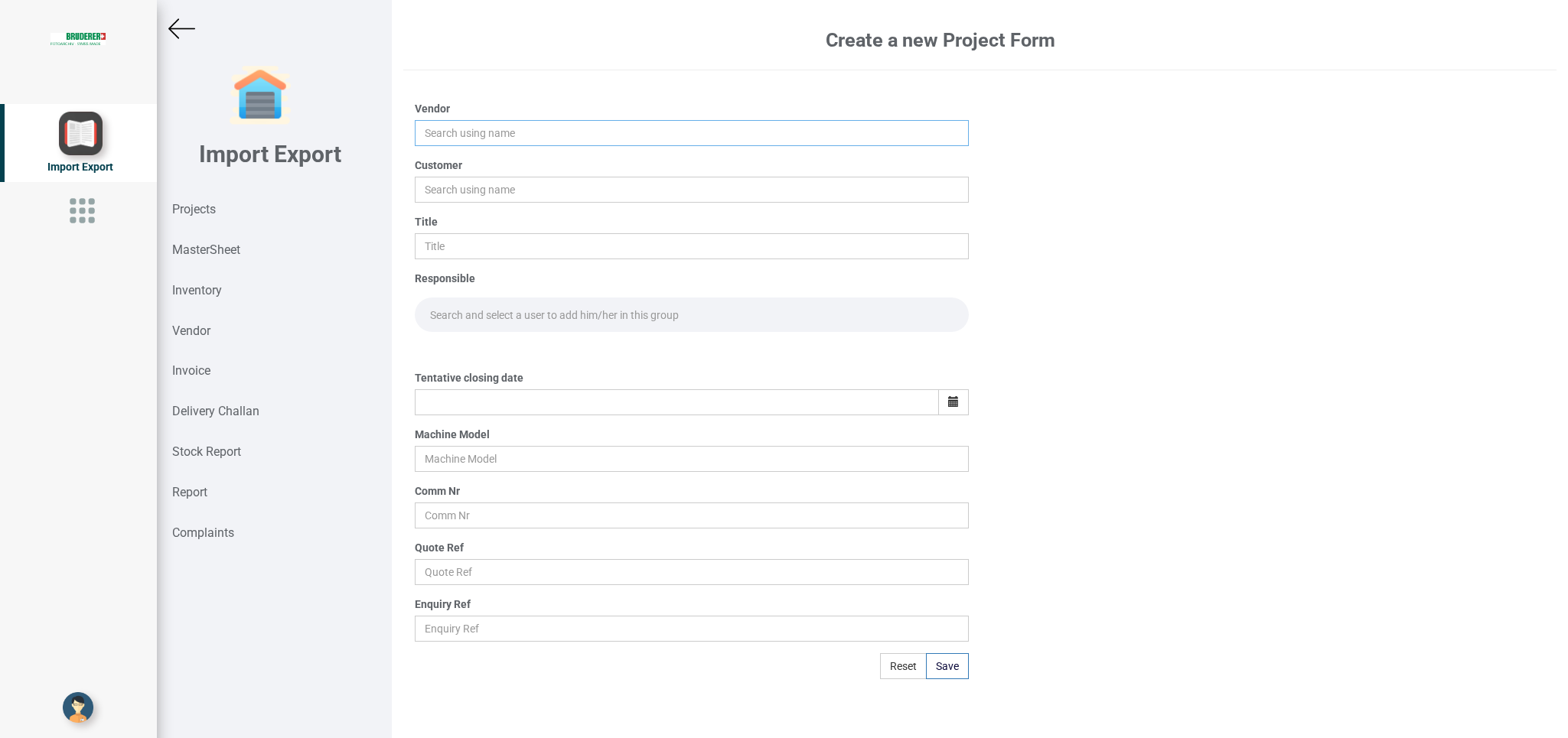
click at [449, 137] on input "text" at bounding box center [691, 133] width 553 height 26
click at [480, 159] on link "Be ckhoff Automation Pvt Limited" at bounding box center [509, 162] width 188 height 20
type input "Beckhoff Automation Pvt Limited"
click at [450, 192] on input "text" at bounding box center [691, 189] width 553 height 26
click at [459, 217] on link "BIN D" at bounding box center [476, 218] width 121 height 20
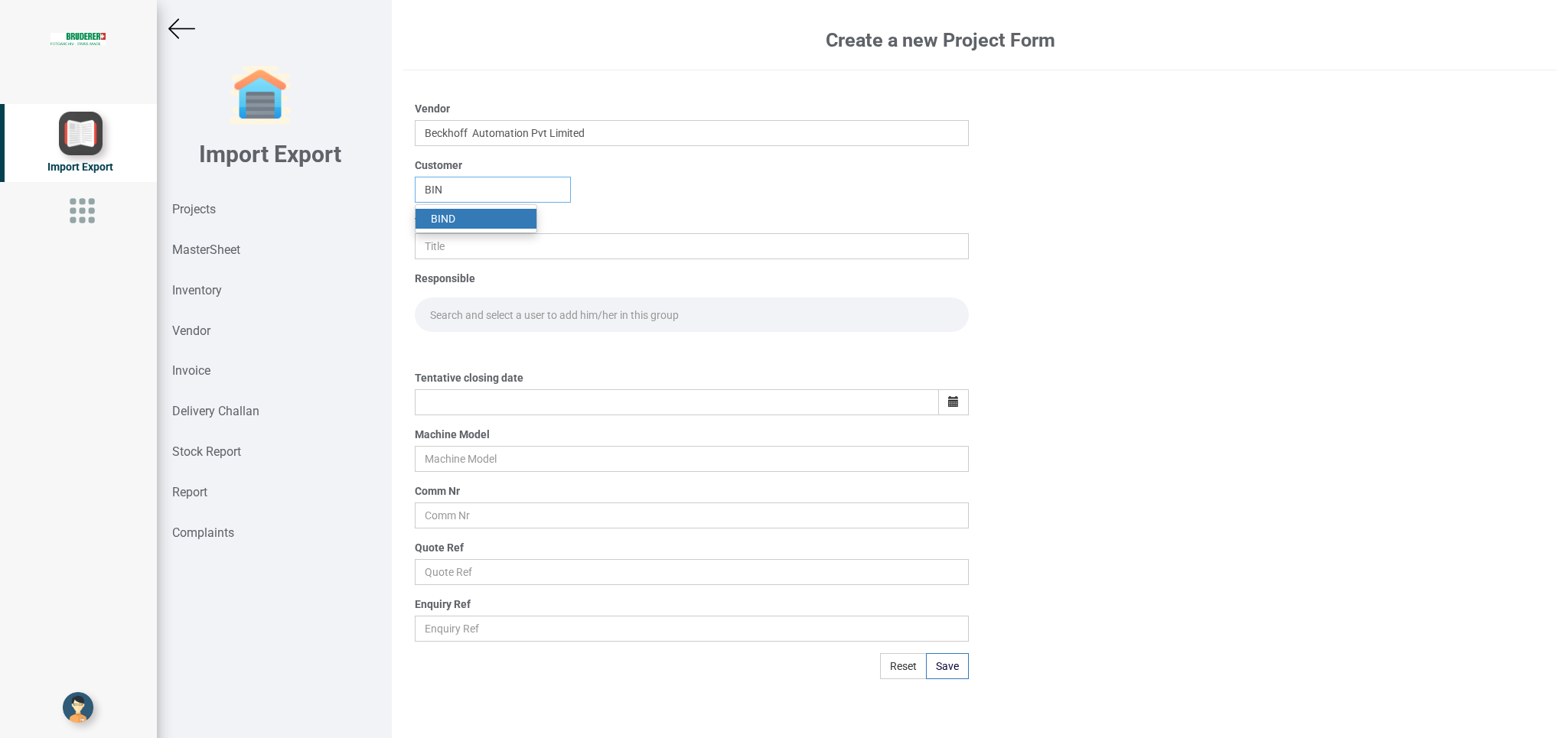
type input "BIND"
drag, startPoint x: 431, startPoint y: 252, endPoint x: 535, endPoint y: 250, distance: 104.0
click at [436, 250] on input "text" at bounding box center [691, 246] width 553 height 26
type input "B"
type input "PO 7663 S2"
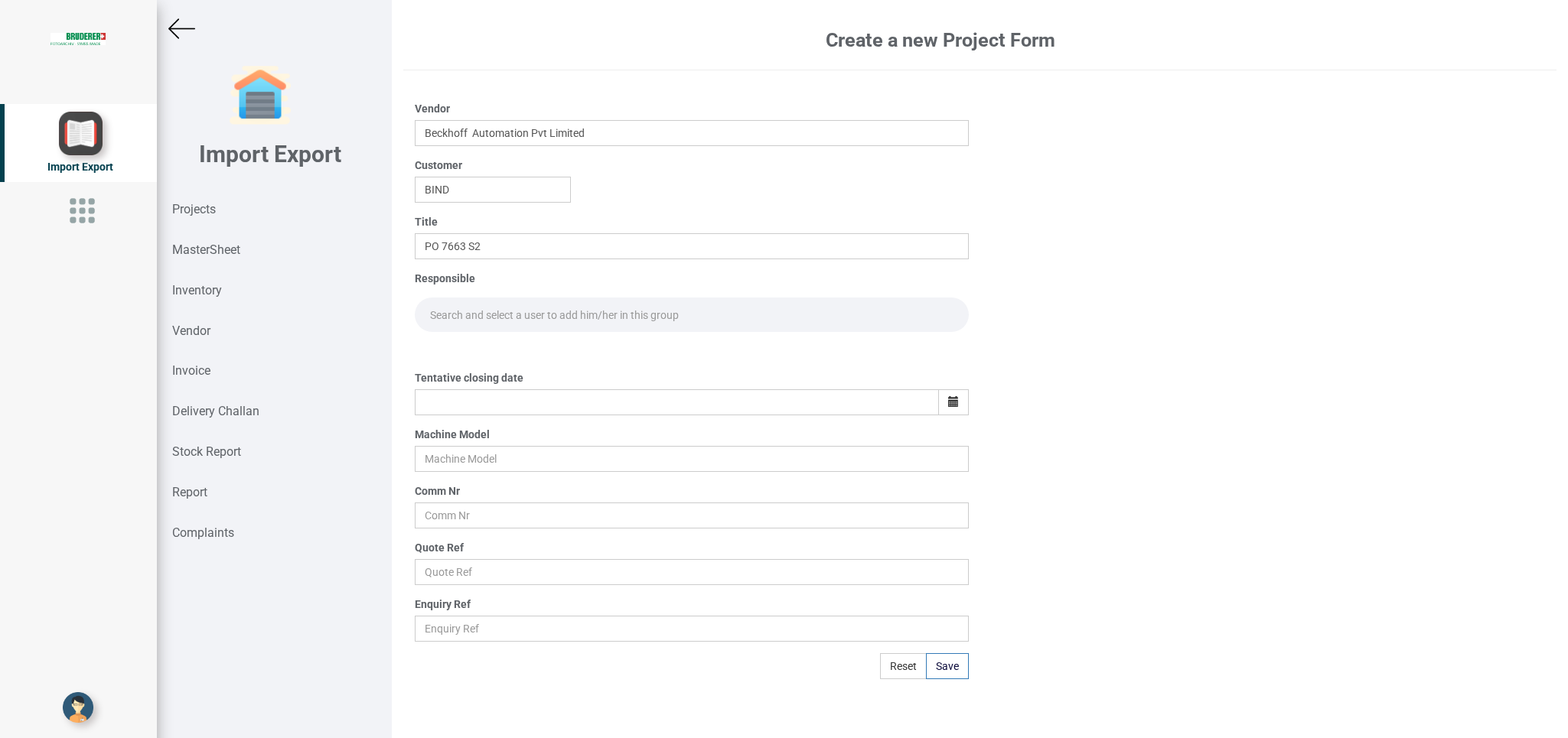
click at [468, 302] on input "text" at bounding box center [691, 314] width 553 height 34
type input "GO"
click at [466, 347] on link "Go [PERSON_NAME]" at bounding box center [478, 348] width 126 height 20
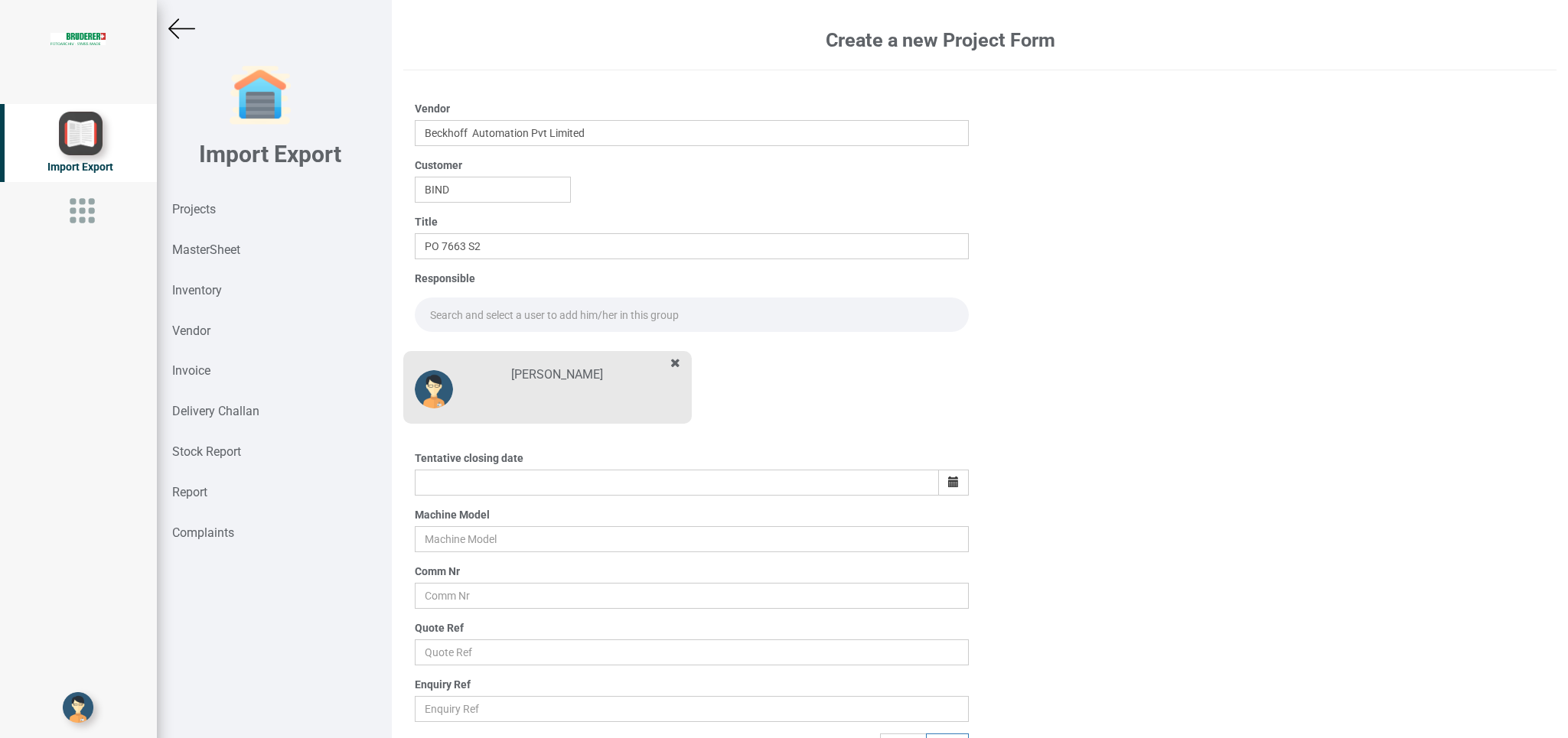
click at [459, 311] on input "text" at bounding box center [691, 314] width 553 height 34
click at [468, 346] on link "Go [PERSON_NAME]" at bounding box center [478, 348] width 126 height 20
type input "[PERSON_NAME]"
click at [952, 481] on button "button" at bounding box center [953, 482] width 31 height 26
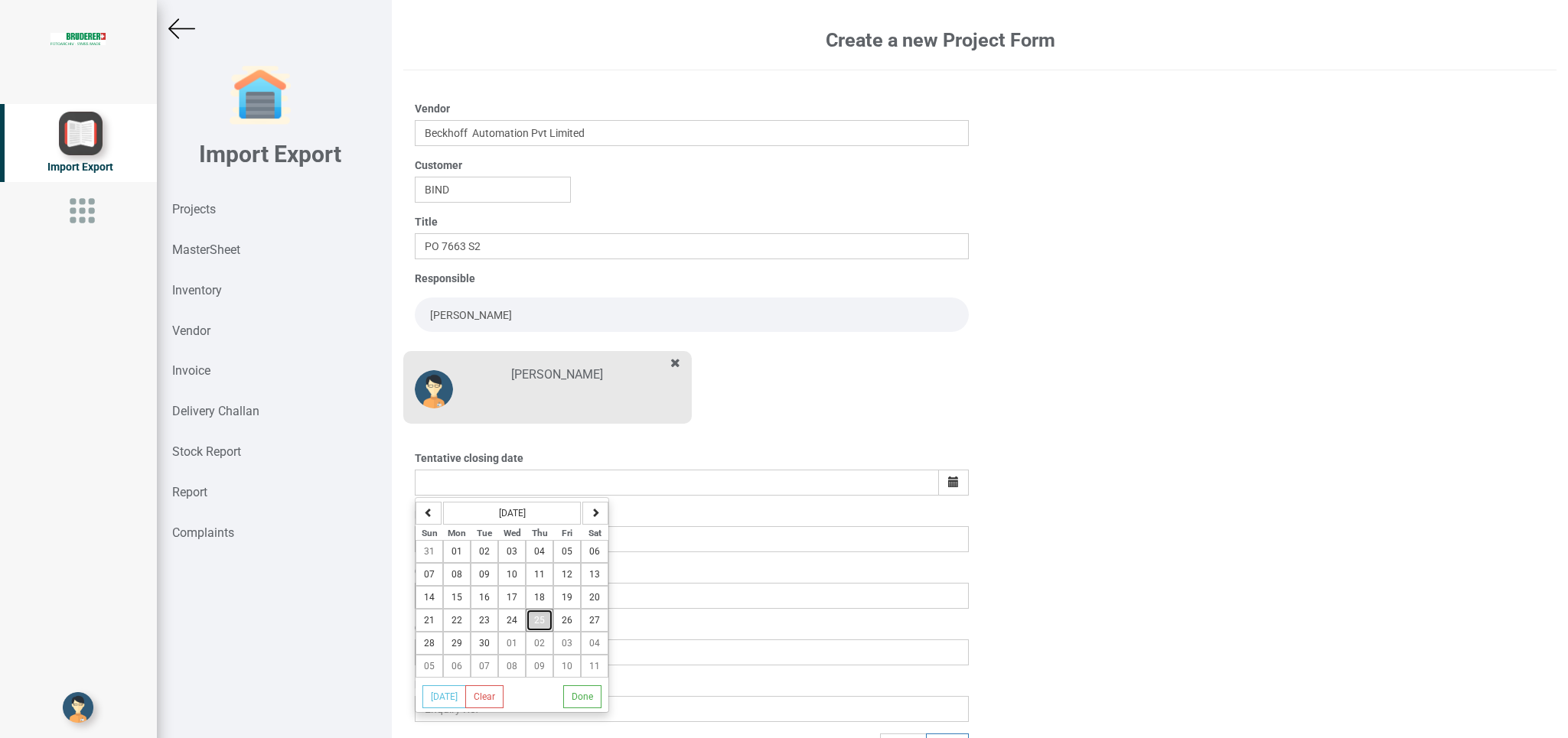
click at [541, 626] on span "25" at bounding box center [539, 620] width 11 height 11
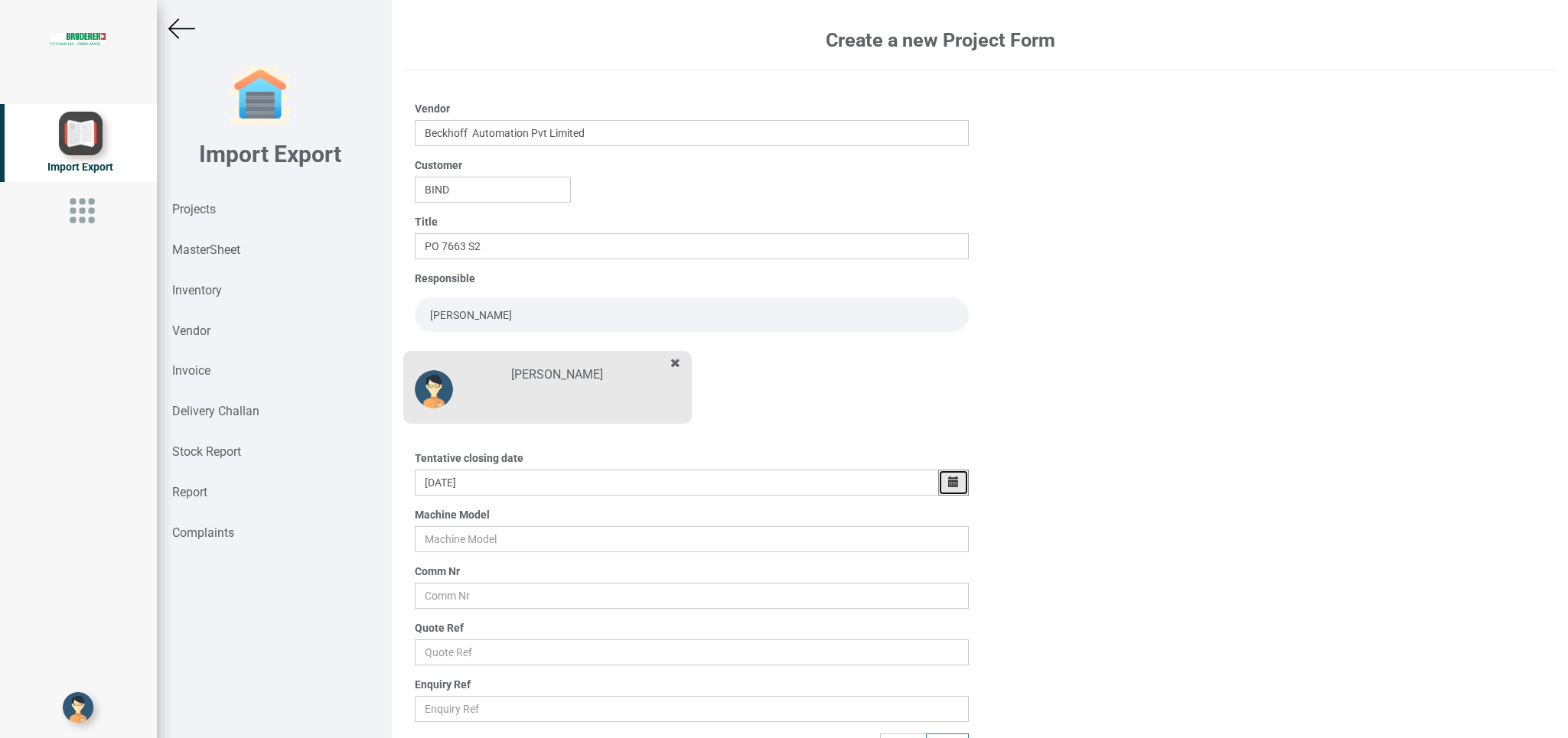
drag, startPoint x: 950, startPoint y: 488, endPoint x: 870, endPoint y: 518, distance: 85.4
click at [938, 488] on button "button" at bounding box center [953, 482] width 31 height 26
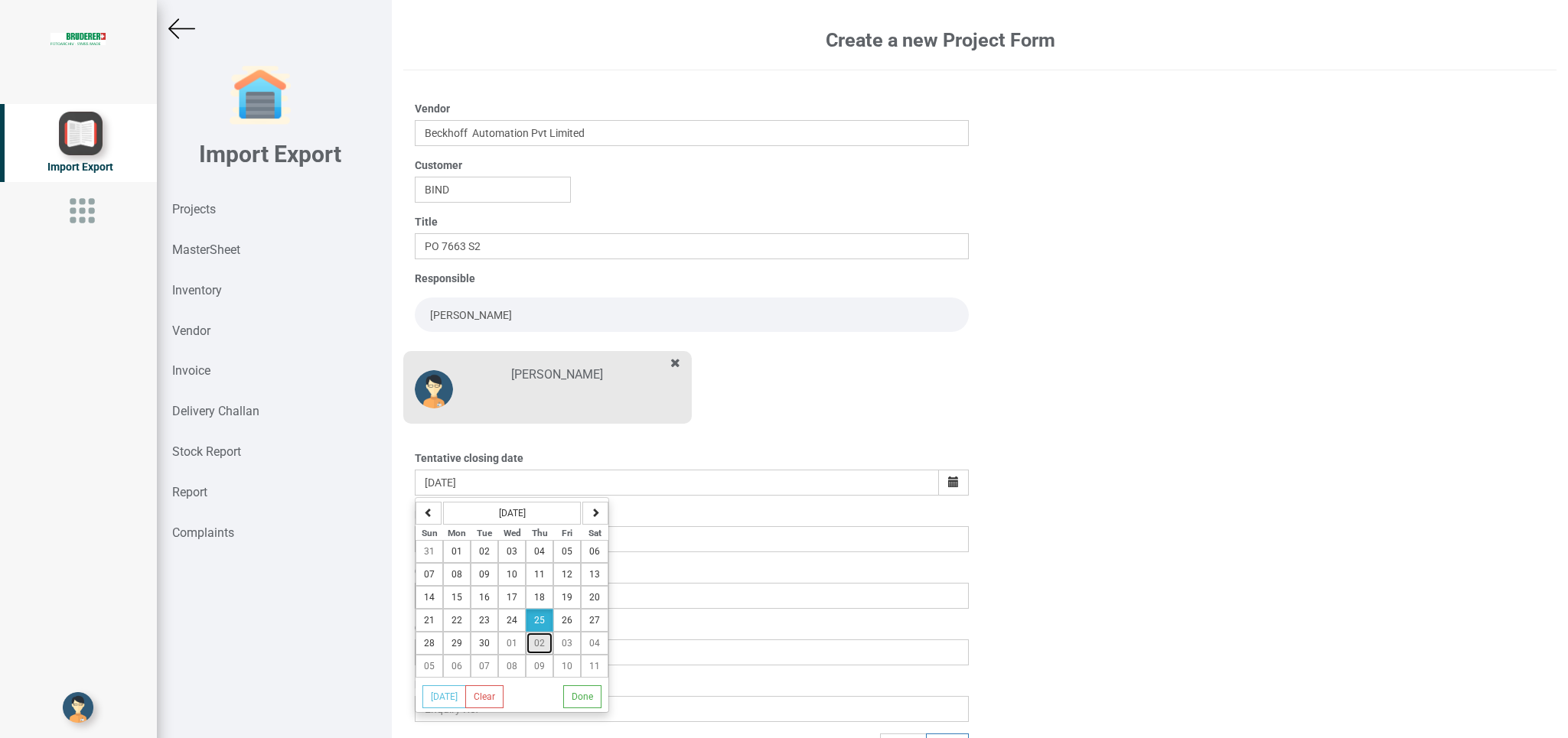
click at [537, 645] on span "02" at bounding box center [539, 643] width 11 height 11
type input "[DATE]"
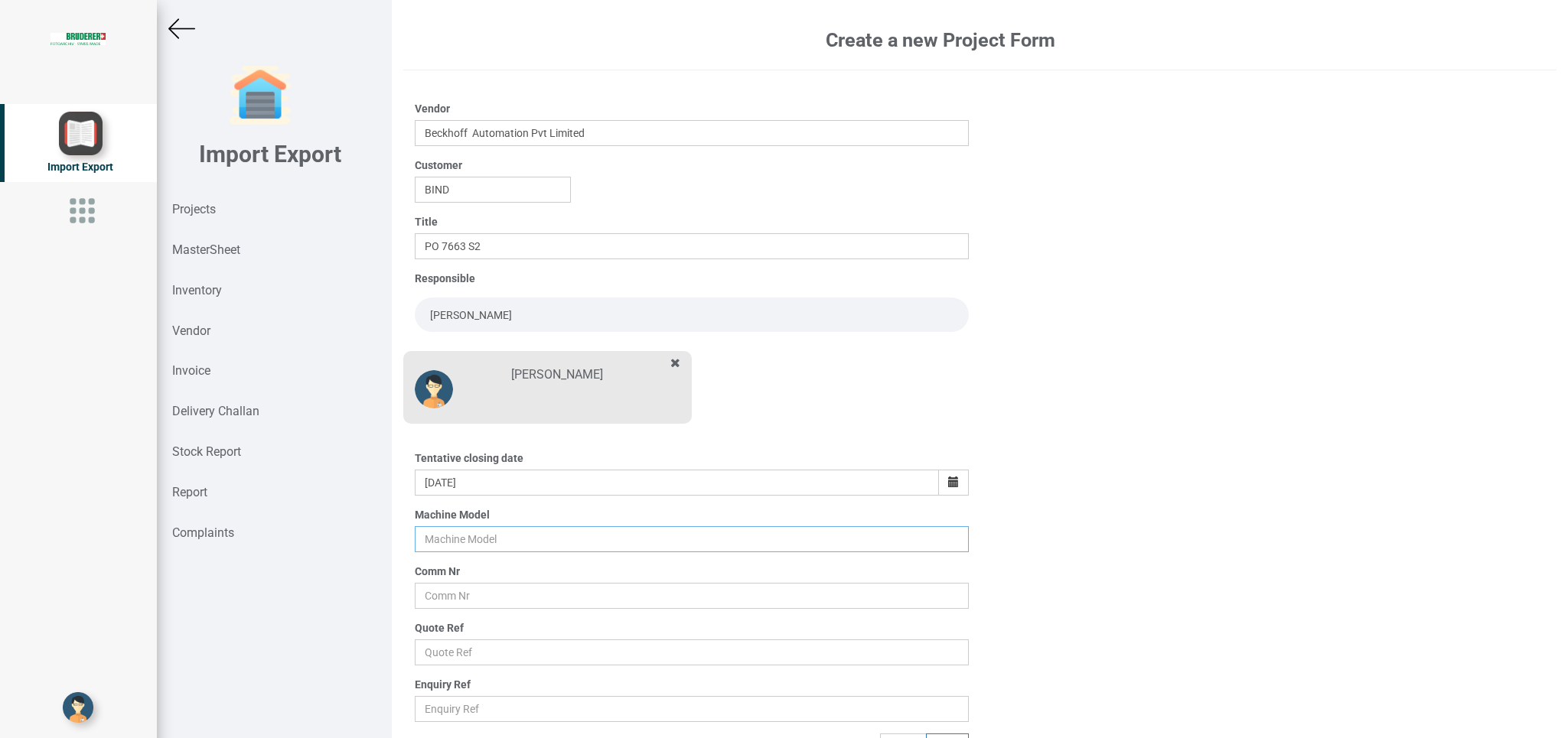
click at [464, 537] on input "text" at bounding box center [691, 539] width 553 height 26
type input "BSTA 25H(E)"
drag, startPoint x: 474, startPoint y: 608, endPoint x: 557, endPoint y: 614, distance: 83.2
click at [473, 606] on input "text" at bounding box center [691, 596] width 553 height 26
type input "9927"
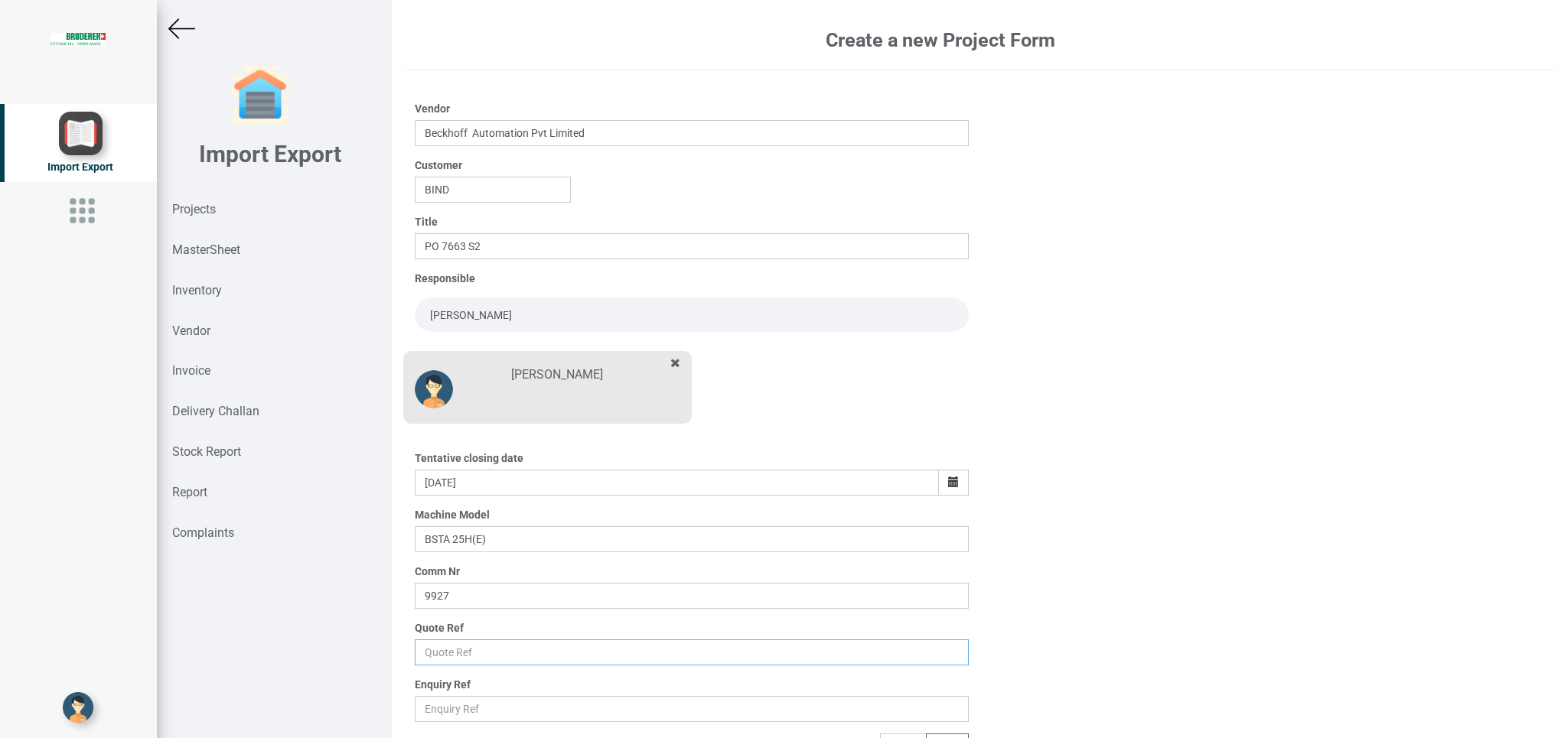
drag, startPoint x: 437, startPoint y: 654, endPoint x: 452, endPoint y: 663, distance: 17.5
click at [437, 659] on input "text" at bounding box center [691, 652] width 553 height 26
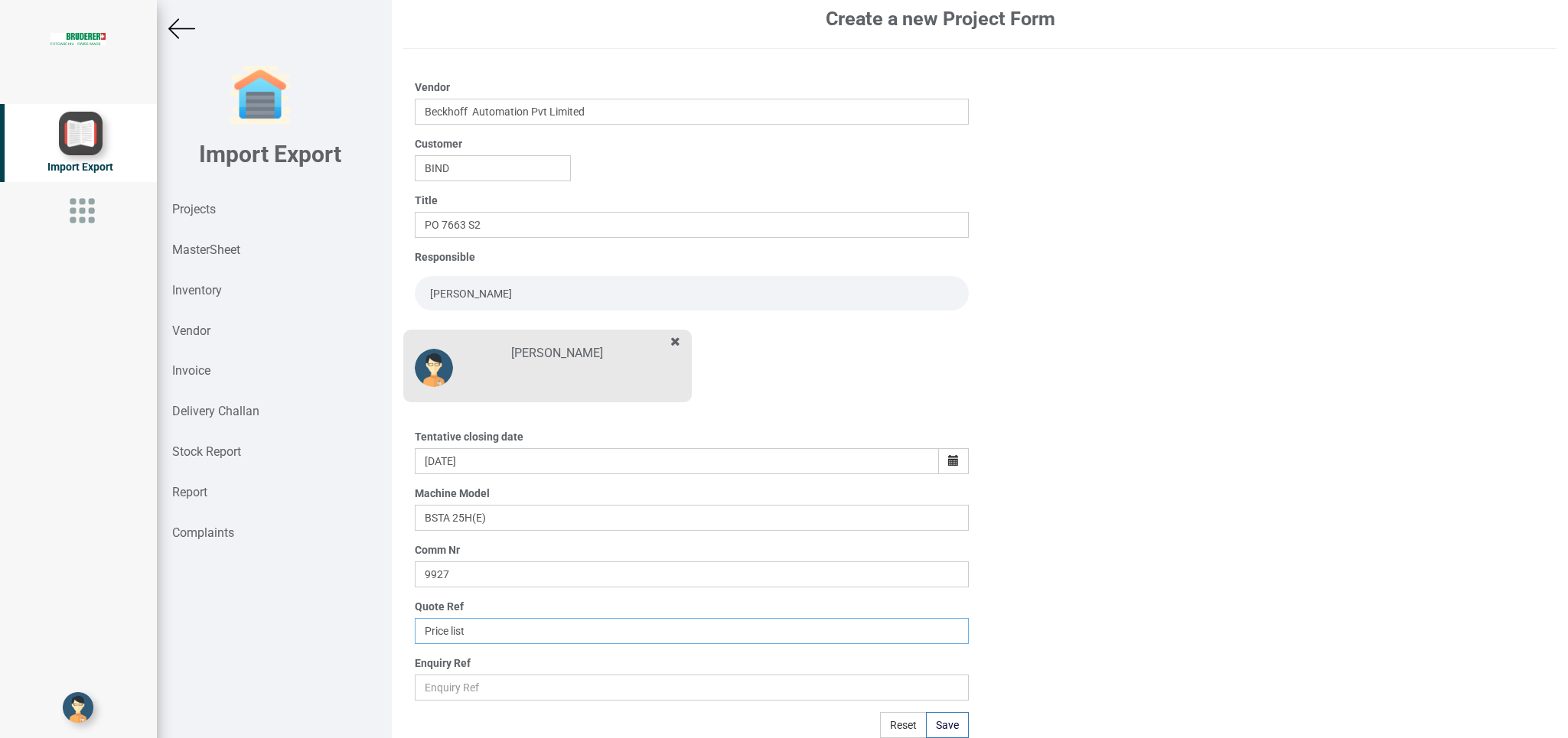
type input "Price list"
click at [971, 727] on div "Create a new Project Form Vendor Beckhoff Automation Pvt Limited Customer BIND …" at bounding box center [979, 369] width 1176 height 738
click at [934, 725] on button "Save" at bounding box center [947, 724] width 43 height 26
type input "[DATE]"
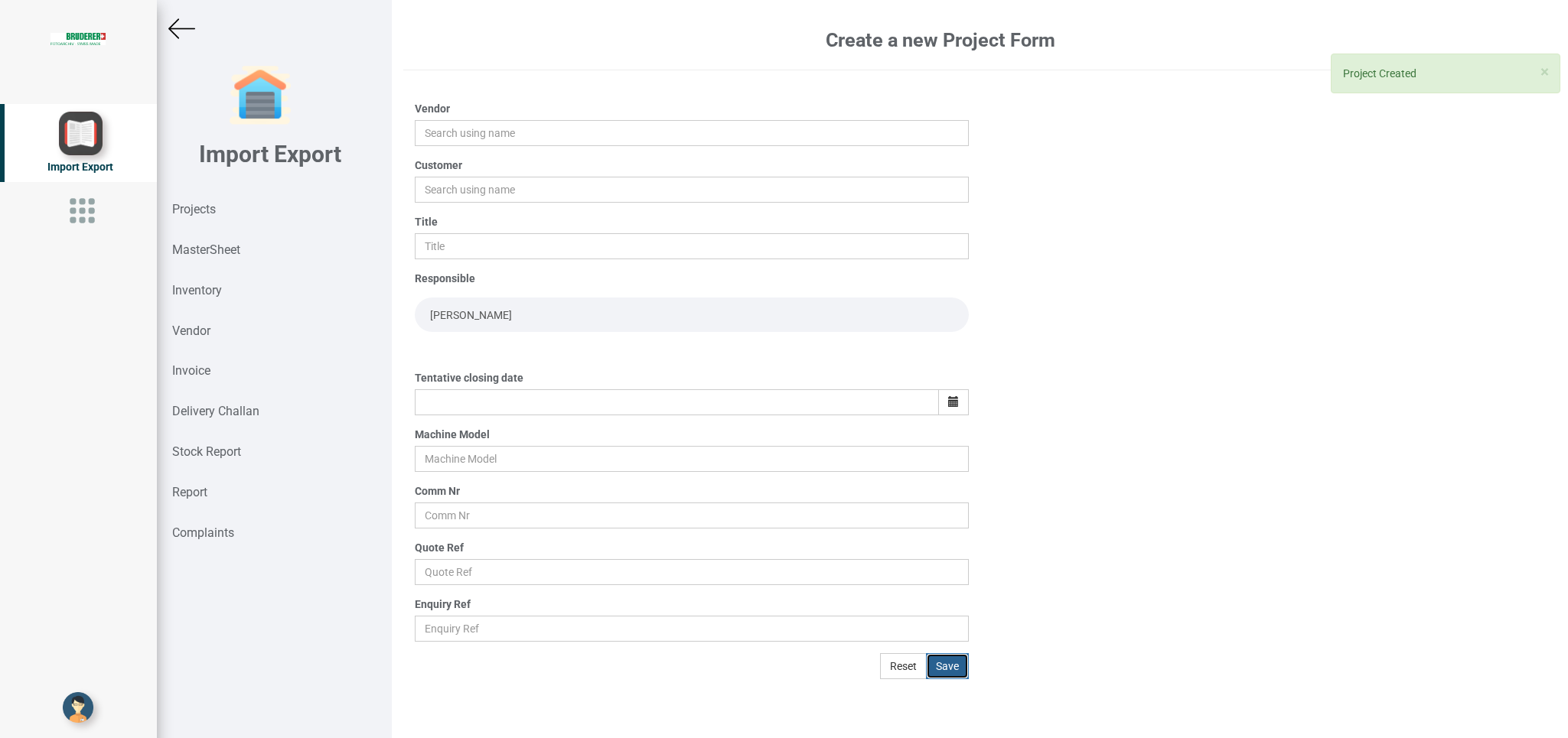
scroll to position [0, 0]
drag, startPoint x: 178, startPoint y: 25, endPoint x: 1567, endPoint y: 215, distance: 1401.9
click at [178, 26] on img at bounding box center [181, 28] width 26 height 26
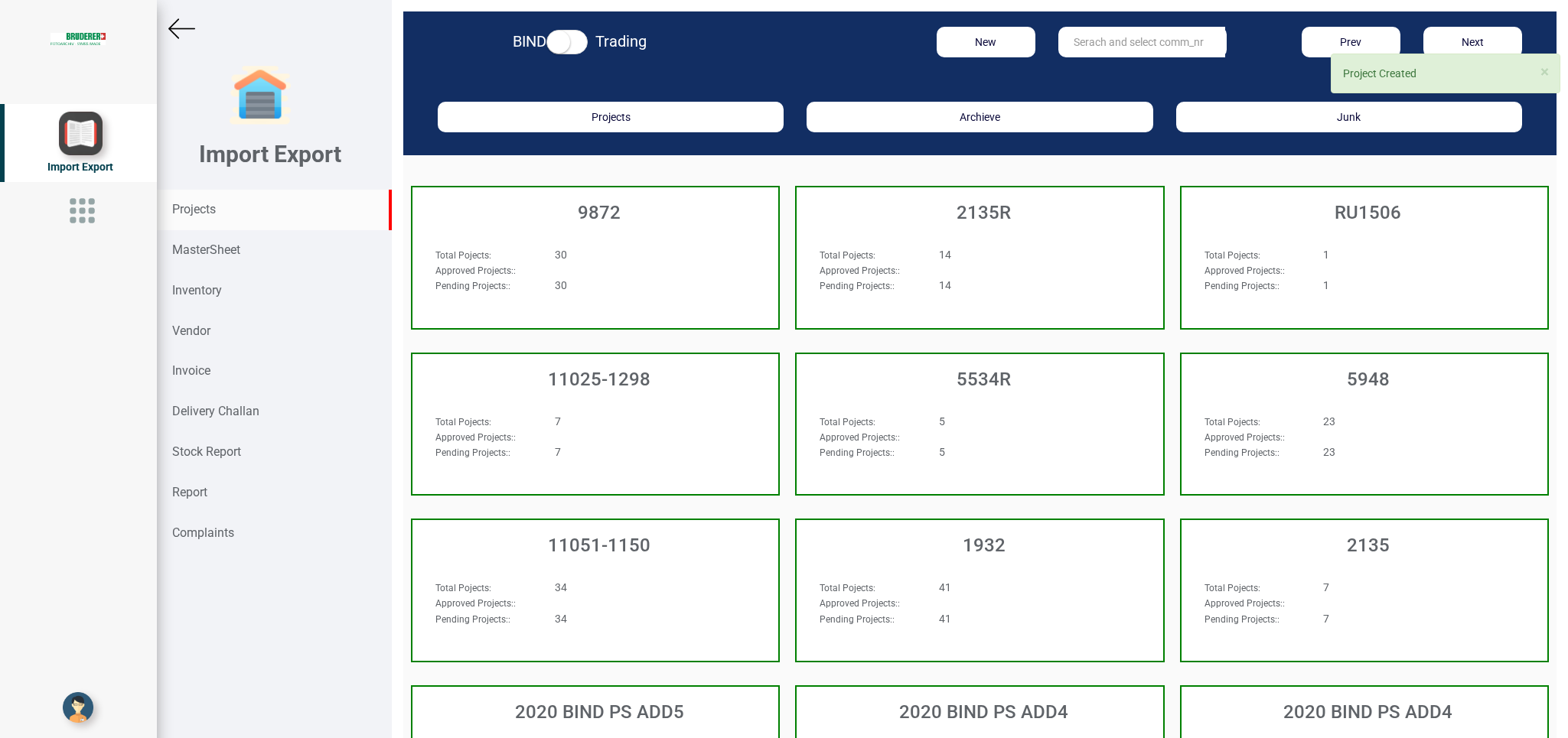
click at [1072, 49] on input "text" at bounding box center [1142, 42] width 167 height 31
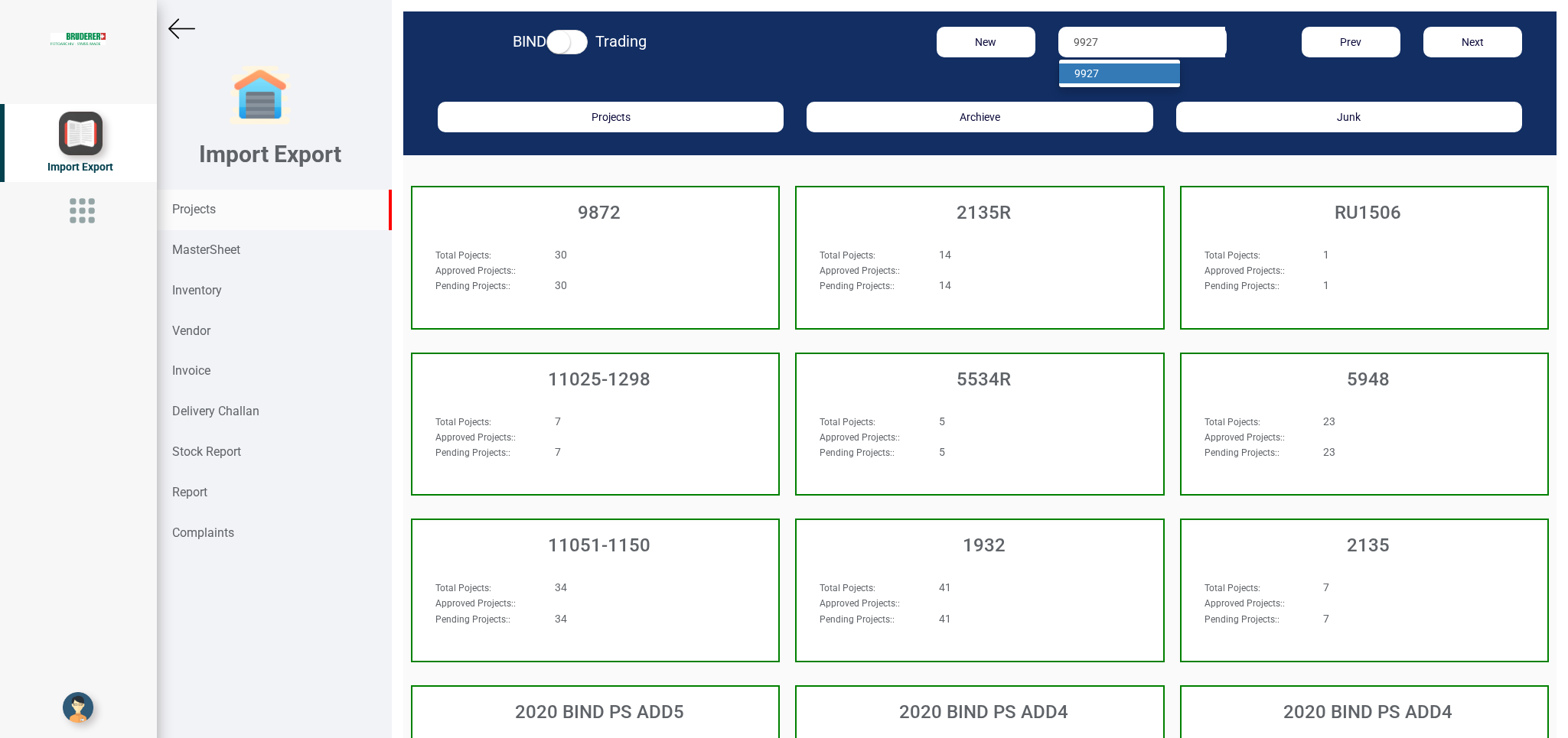
type input "9927"
click at [1092, 73] on link "9927" at bounding box center [1120, 72] width 121 height 20
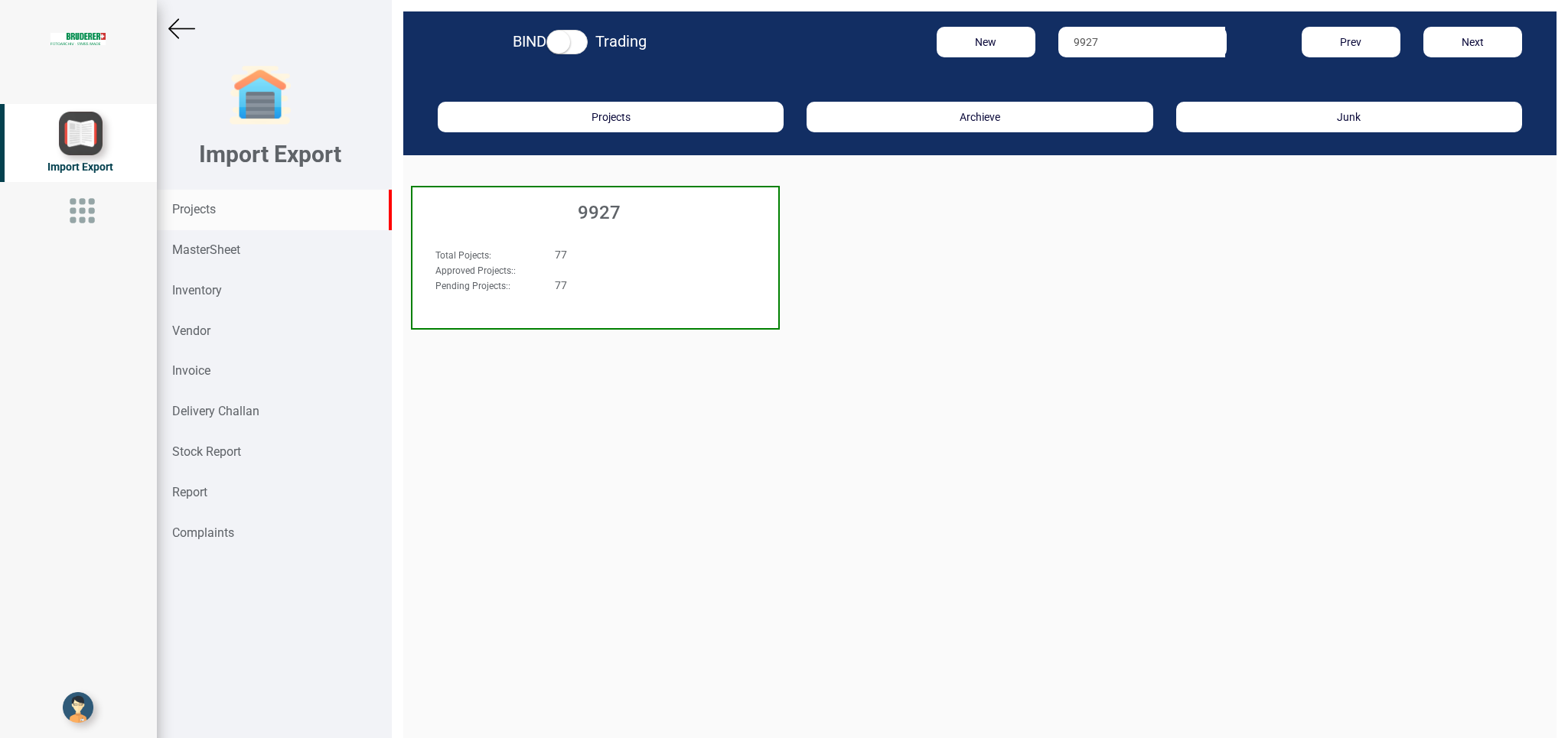
click at [676, 268] on div "Approved Projects: :" at bounding box center [567, 270] width 286 height 15
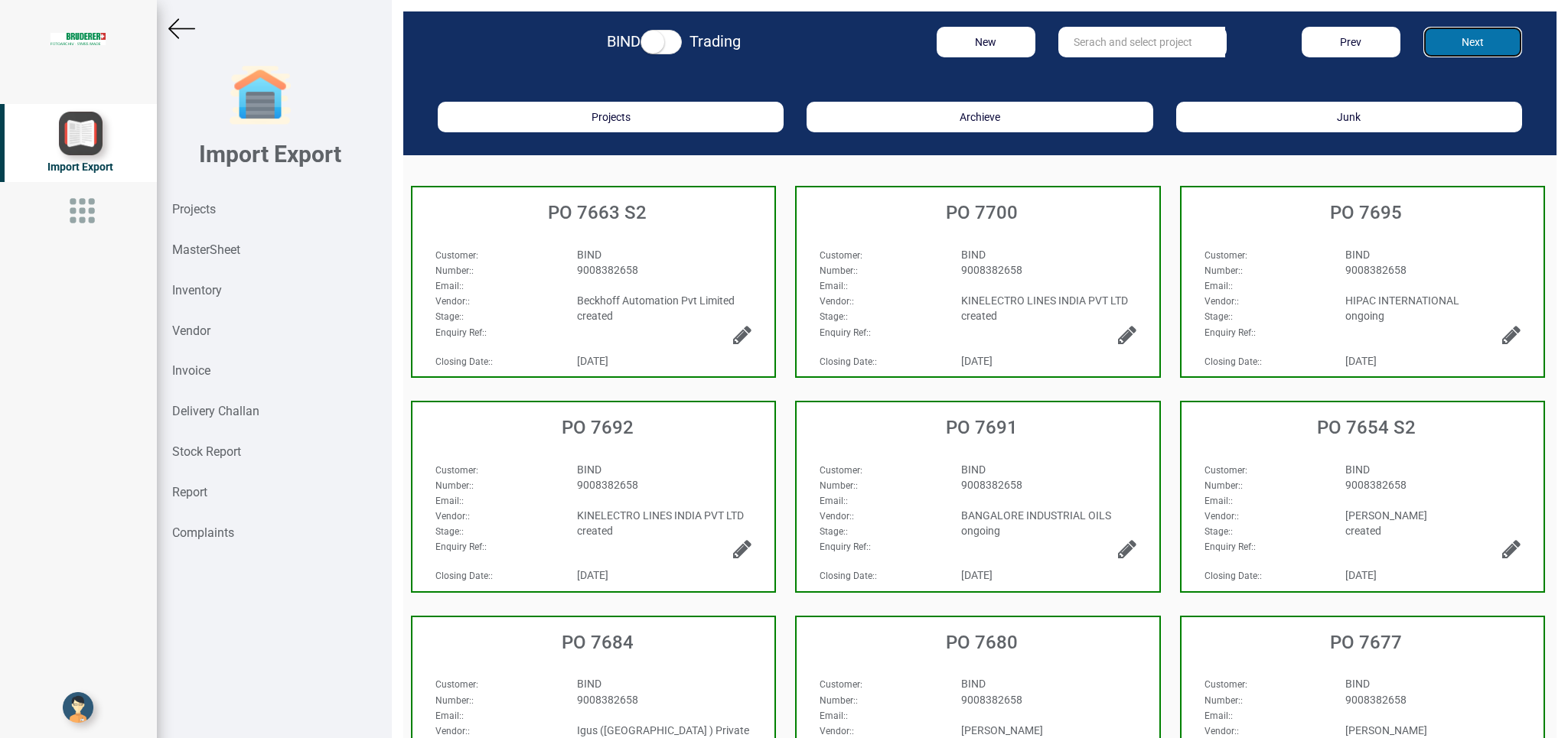
click at [1446, 37] on button "Next" at bounding box center [1473, 42] width 99 height 31
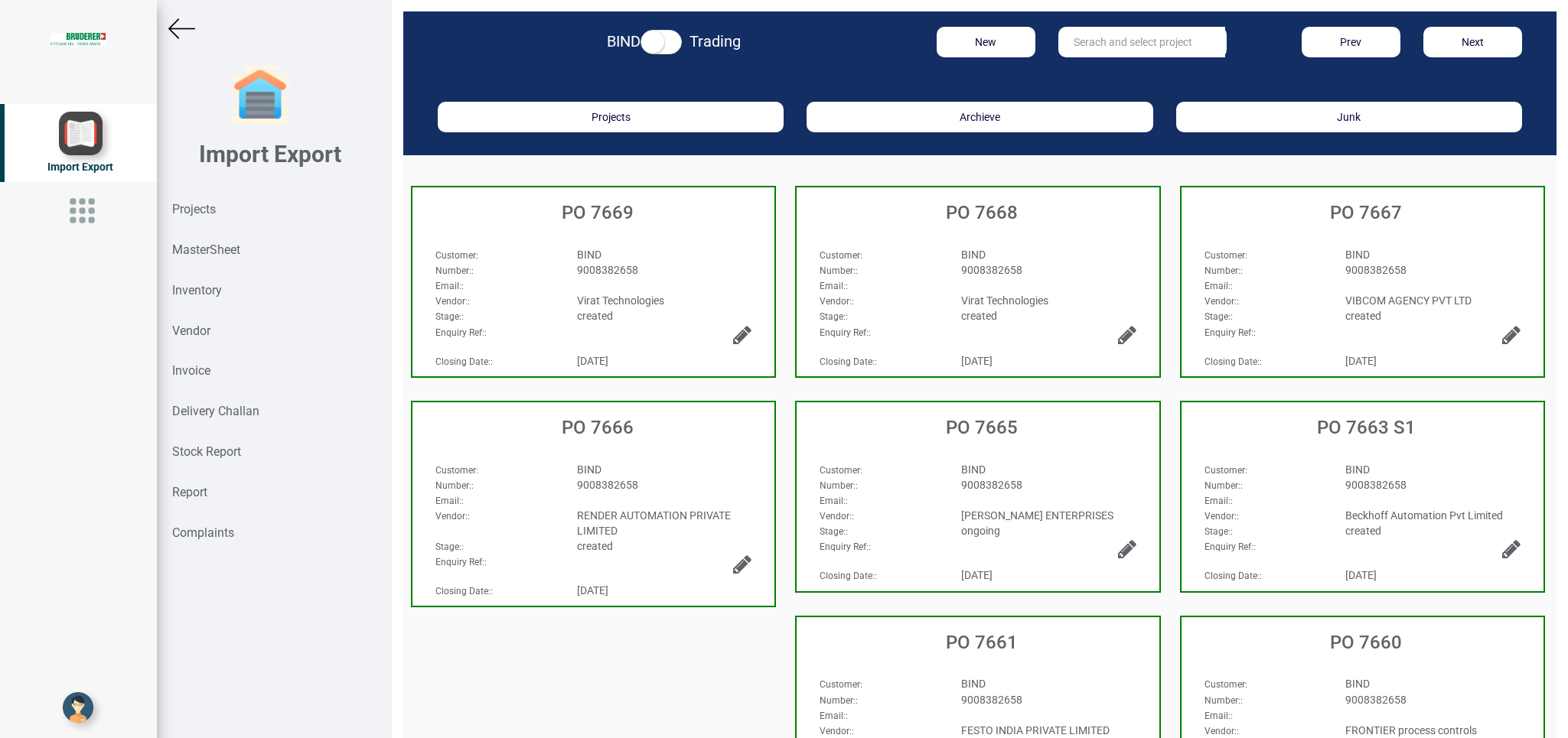
click at [1460, 467] on div "BIND" at bounding box center [1432, 470] width 198 height 15
select select "INR"
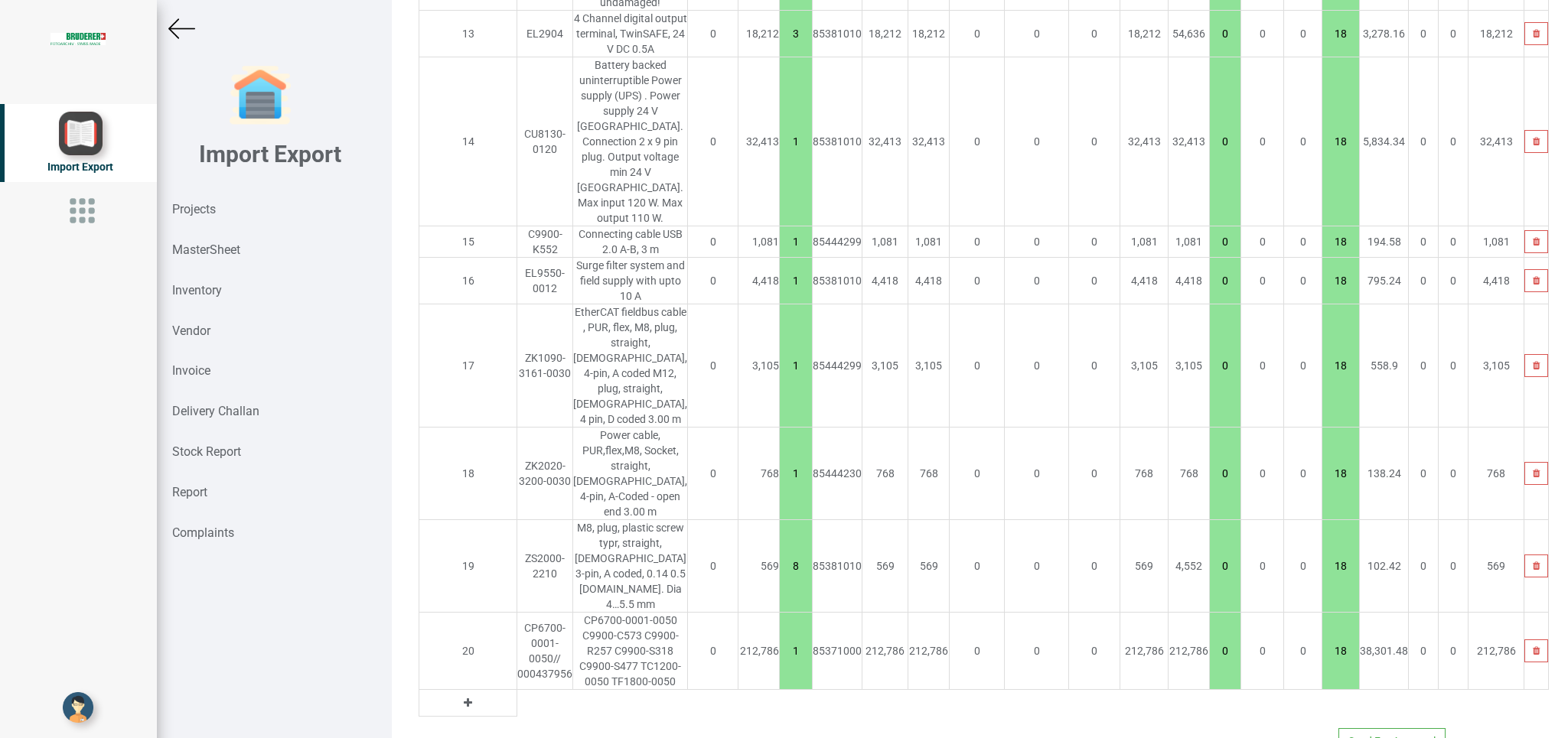
scroll to position [2061, 0]
click at [1525, 635] on button "button" at bounding box center [1536, 646] width 24 height 23
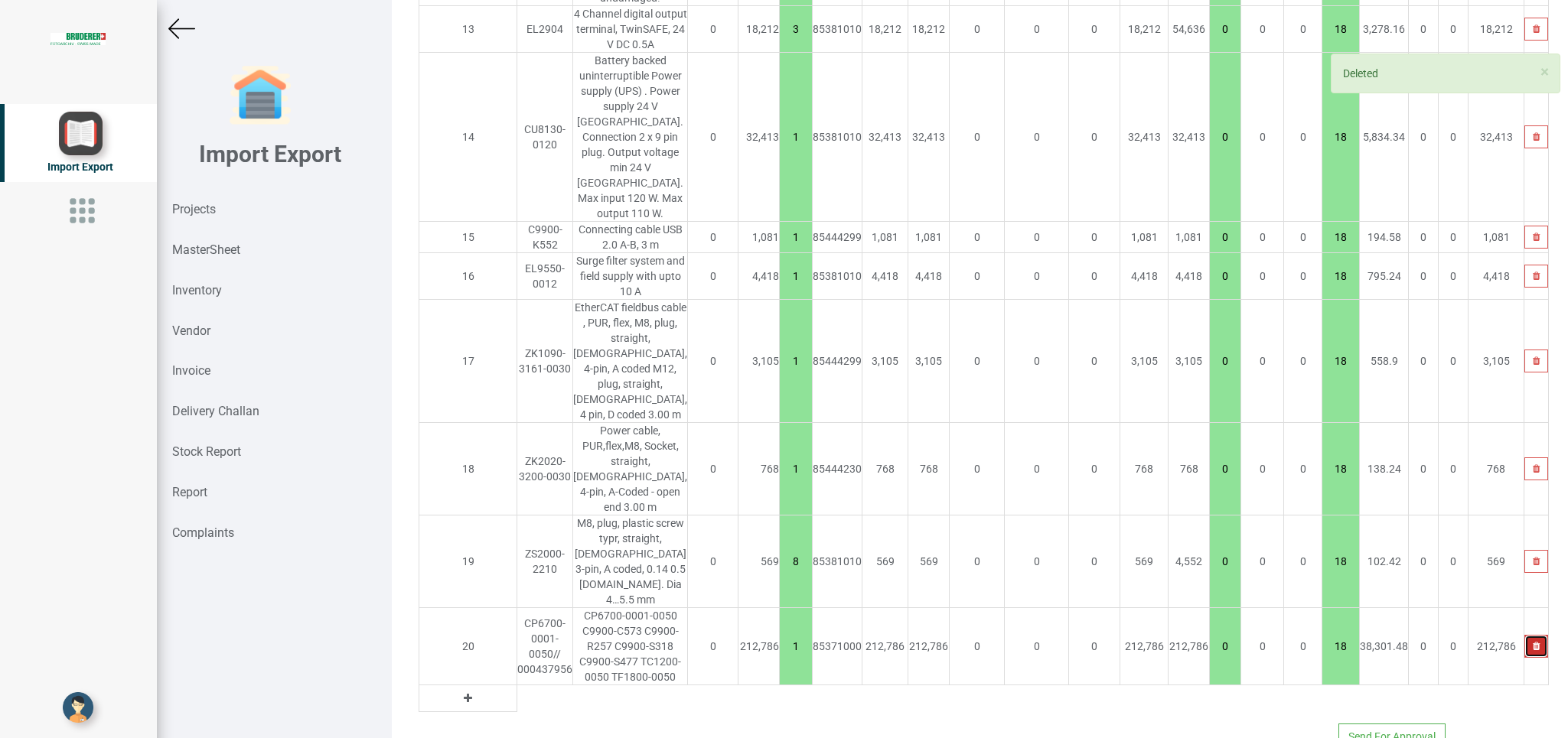
type input "335617"
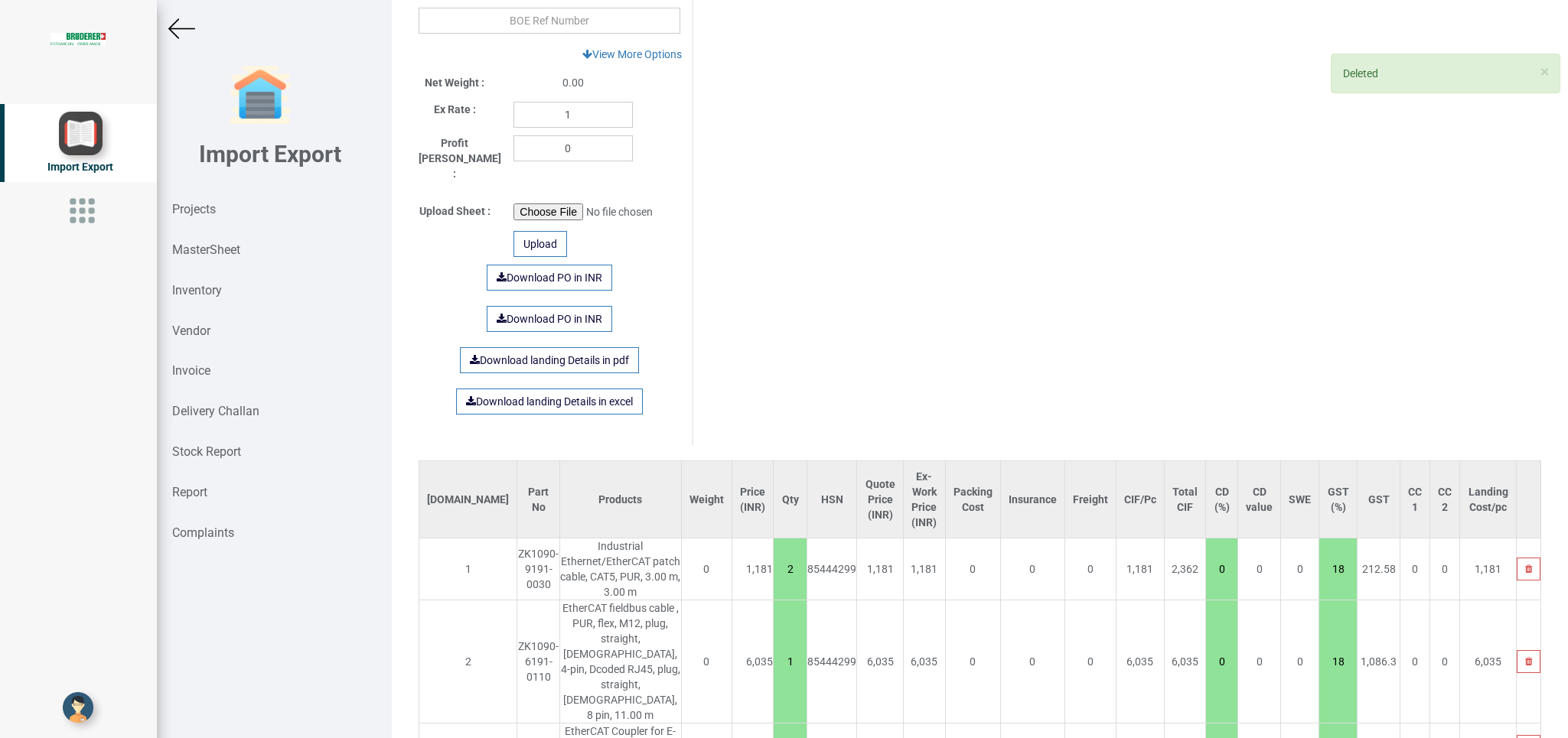
scroll to position [0, 0]
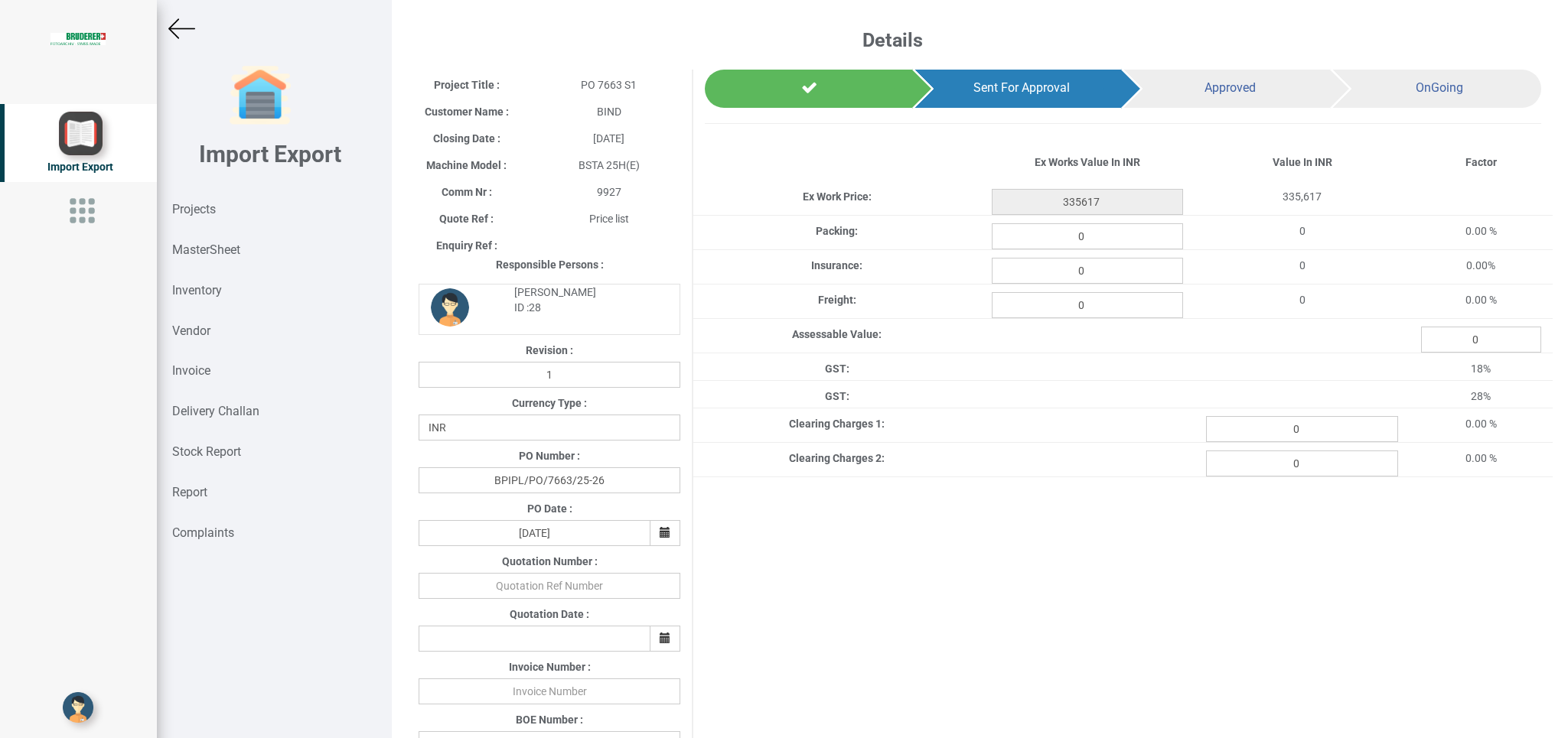
click at [179, 25] on img at bounding box center [181, 28] width 26 height 26
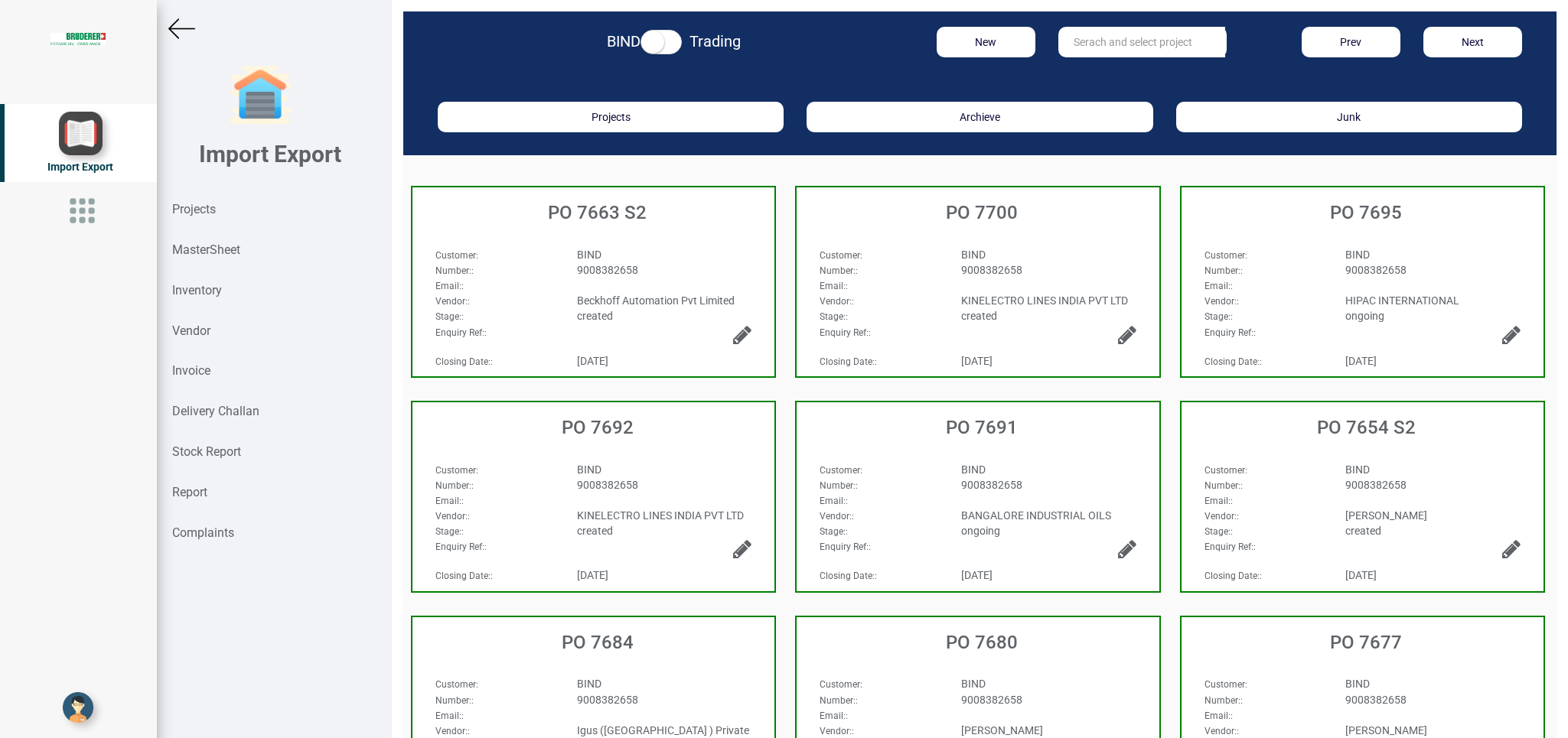
click at [681, 270] on div "9008382658" at bounding box center [664, 270] width 198 height 15
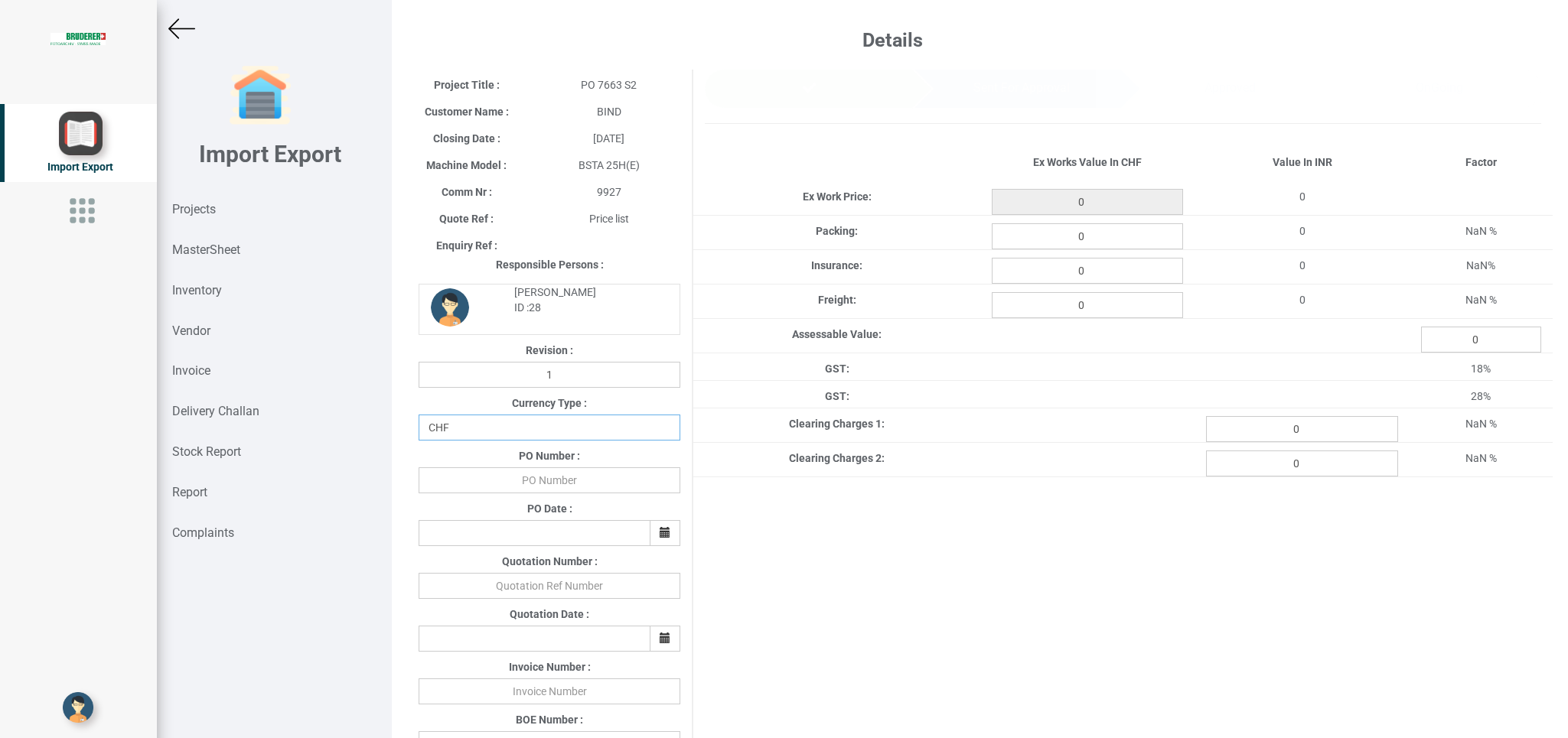
select select "INR"
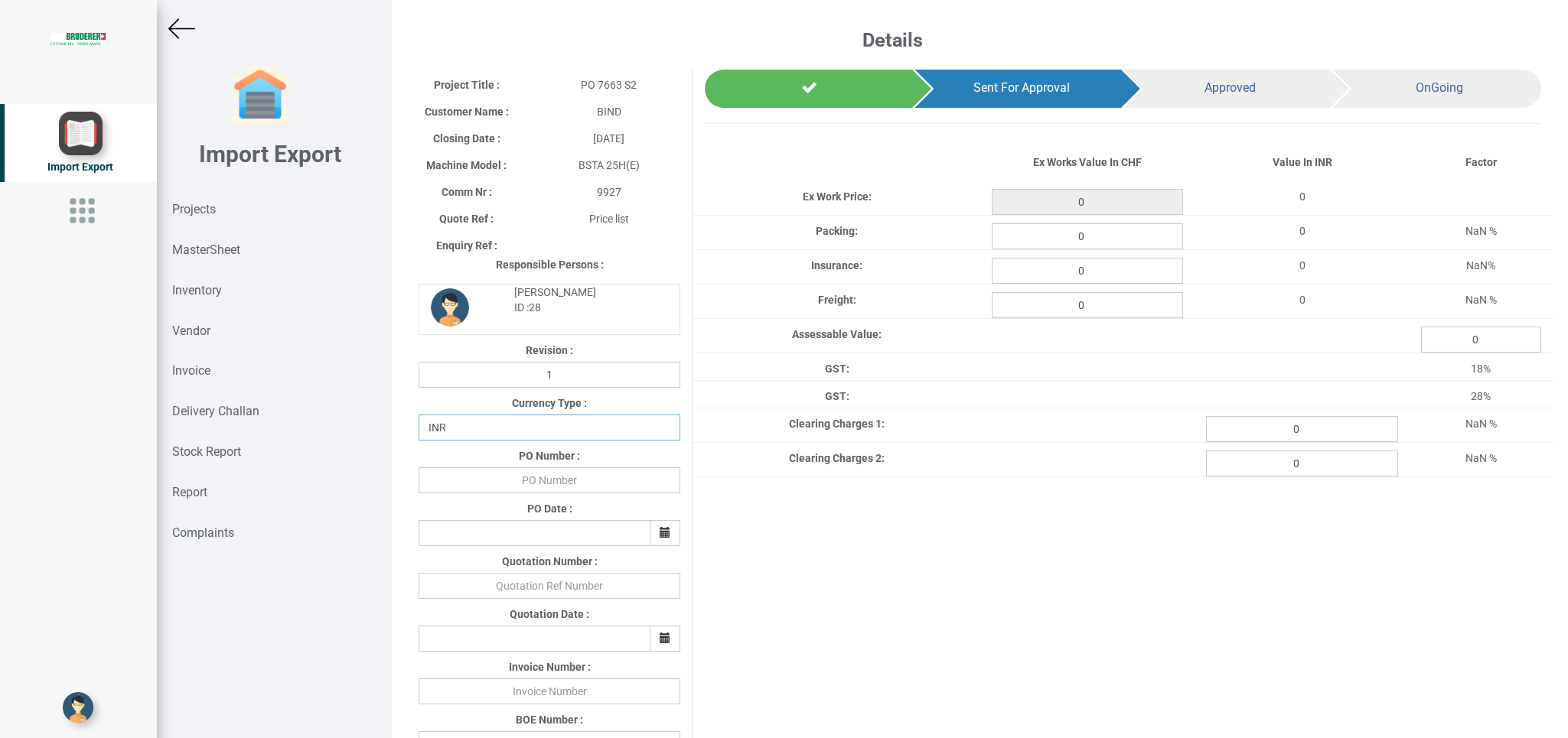
click option "INR" at bounding box center [0, 0] width 0 height 0
drag, startPoint x: 544, startPoint y: 488, endPoint x: 703, endPoint y: 481, distance: 159.2
click at [548, 484] on input "text" at bounding box center [549, 480] width 262 height 26
type input "b"
type input "BPIPL/PO/7663/25-26"
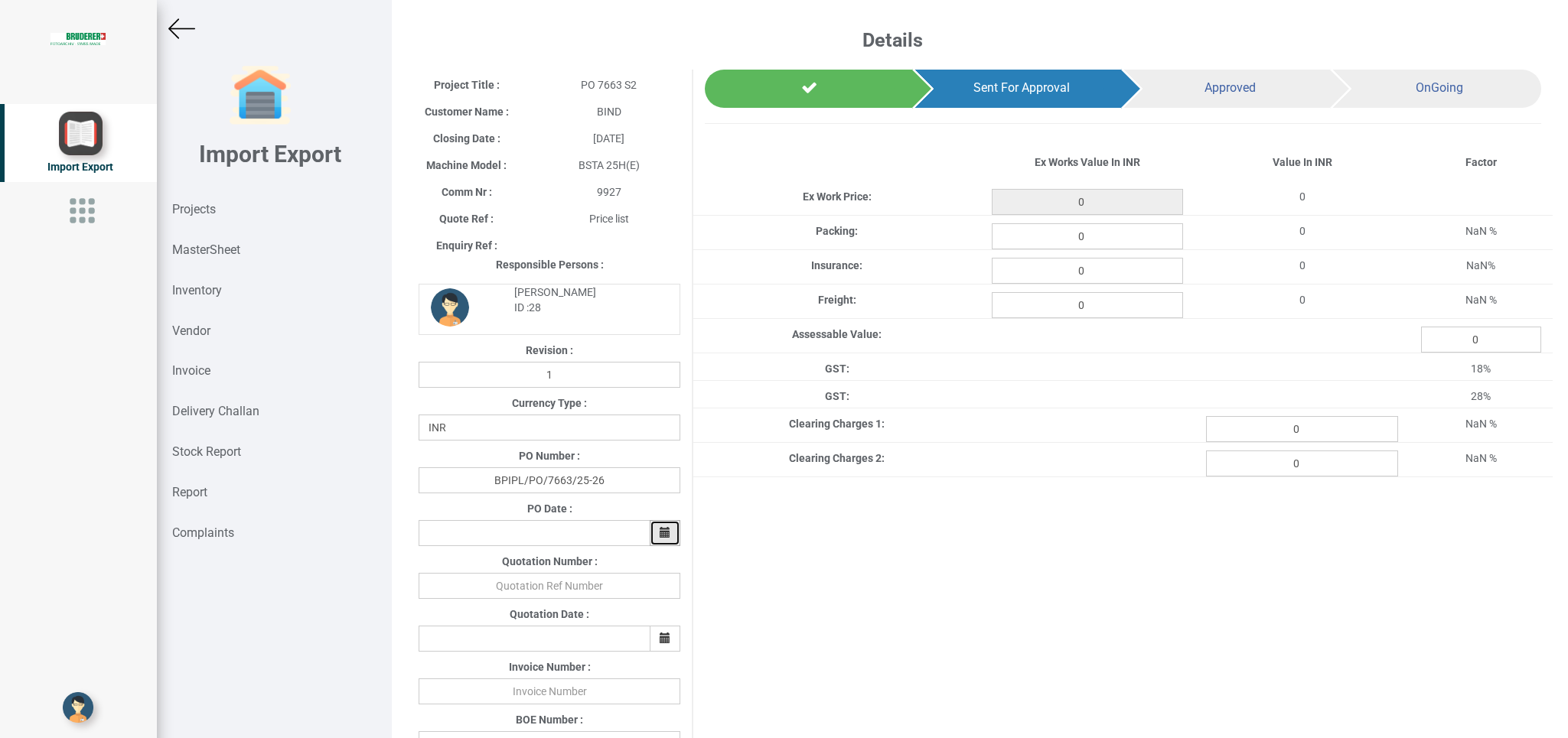
click at [669, 541] on button "button" at bounding box center [665, 533] width 31 height 26
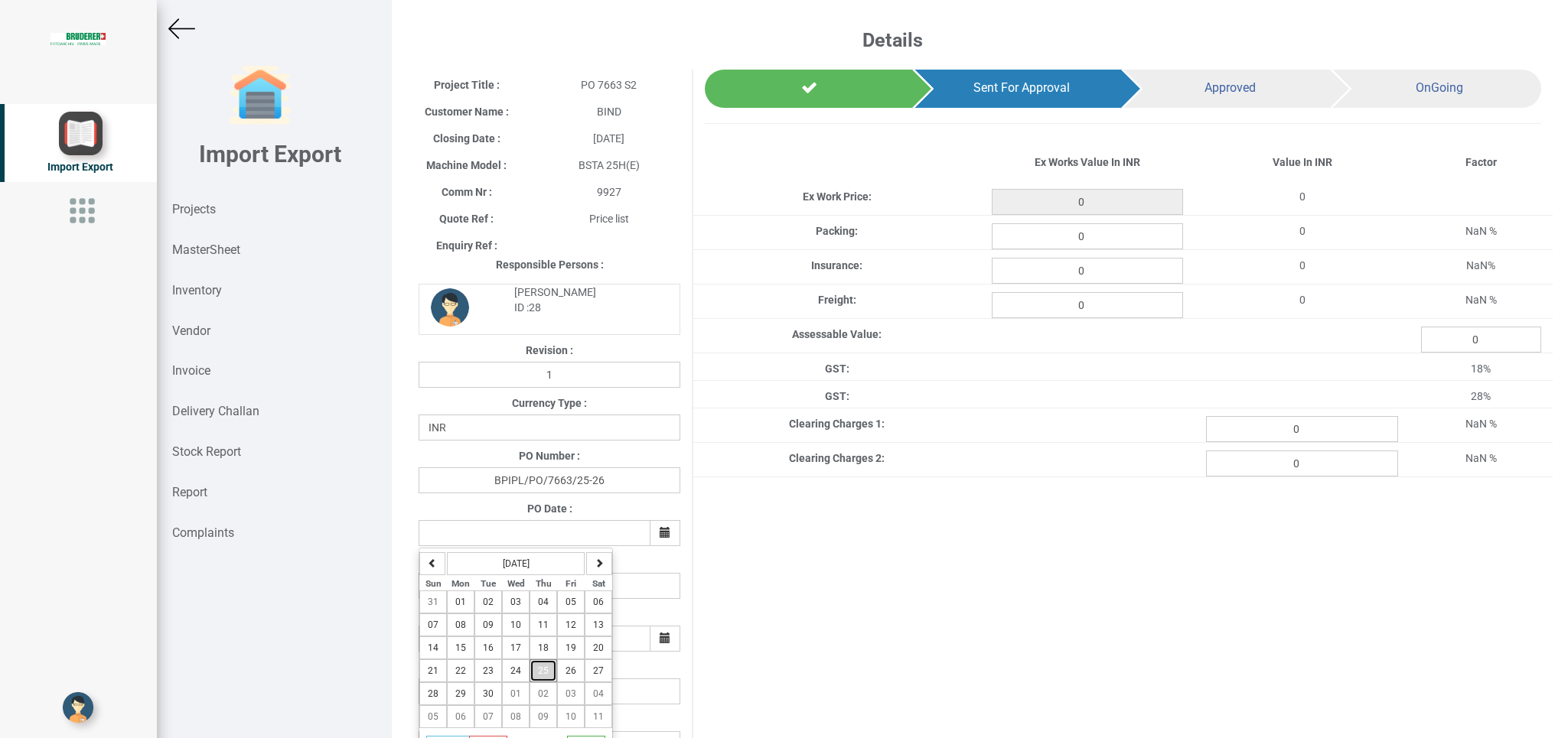
click at [553, 675] on button "25" at bounding box center [543, 671] width 27 height 23
type input "[DATE]"
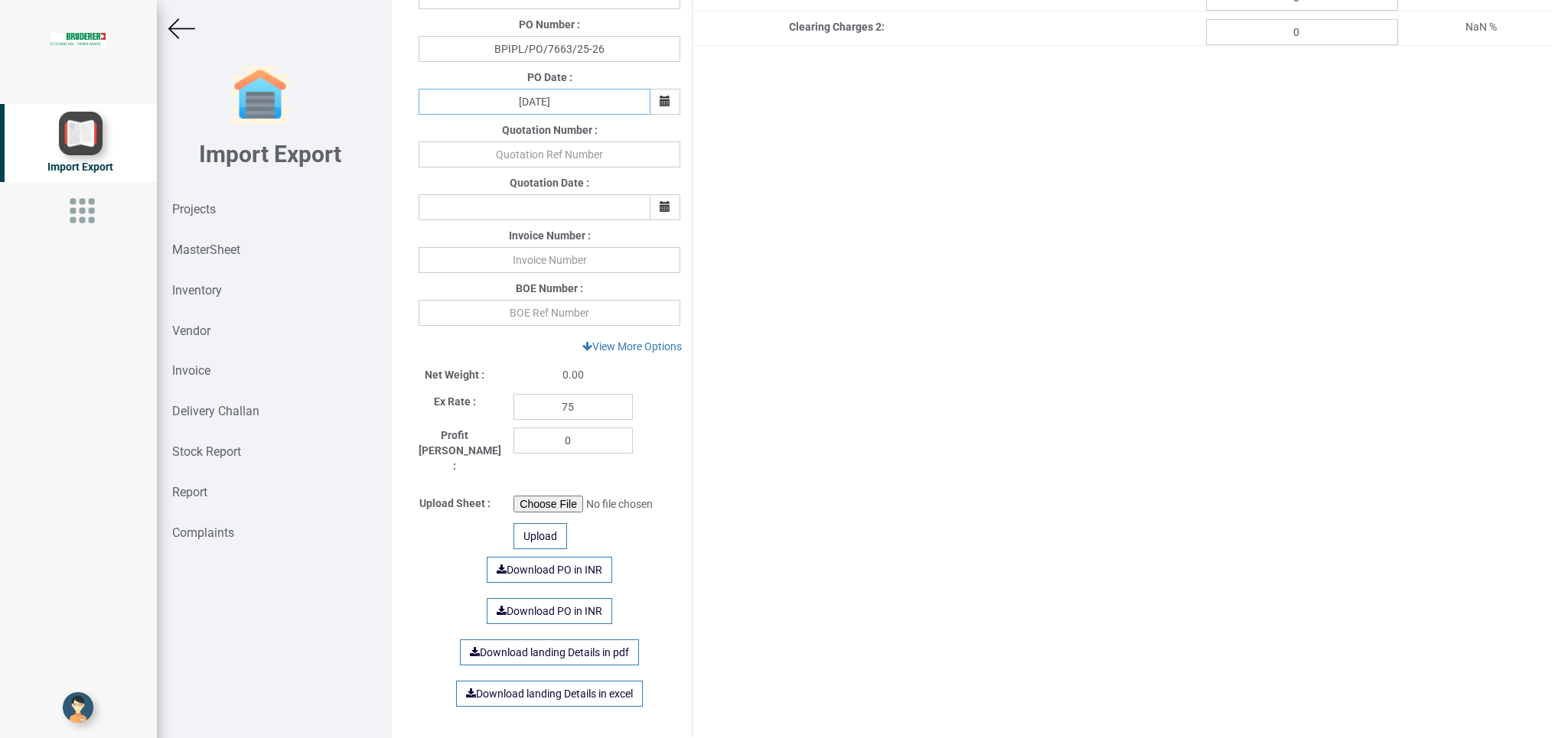
scroll to position [421, 0]
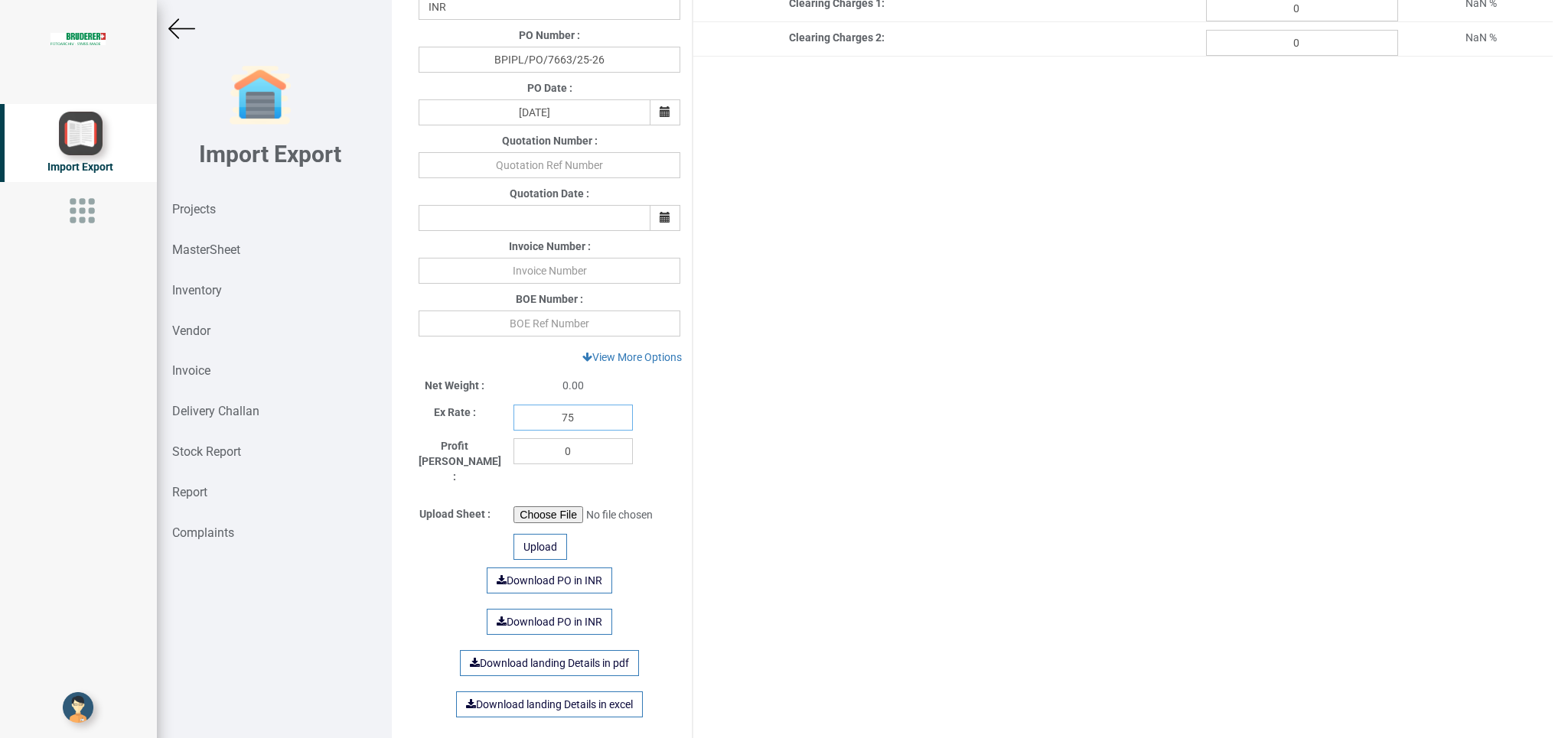
drag, startPoint x: 586, startPoint y: 427, endPoint x: 438, endPoint y: 422, distance: 148.1
click at [513, 422] on input "75" at bounding box center [573, 418] width 119 height 26
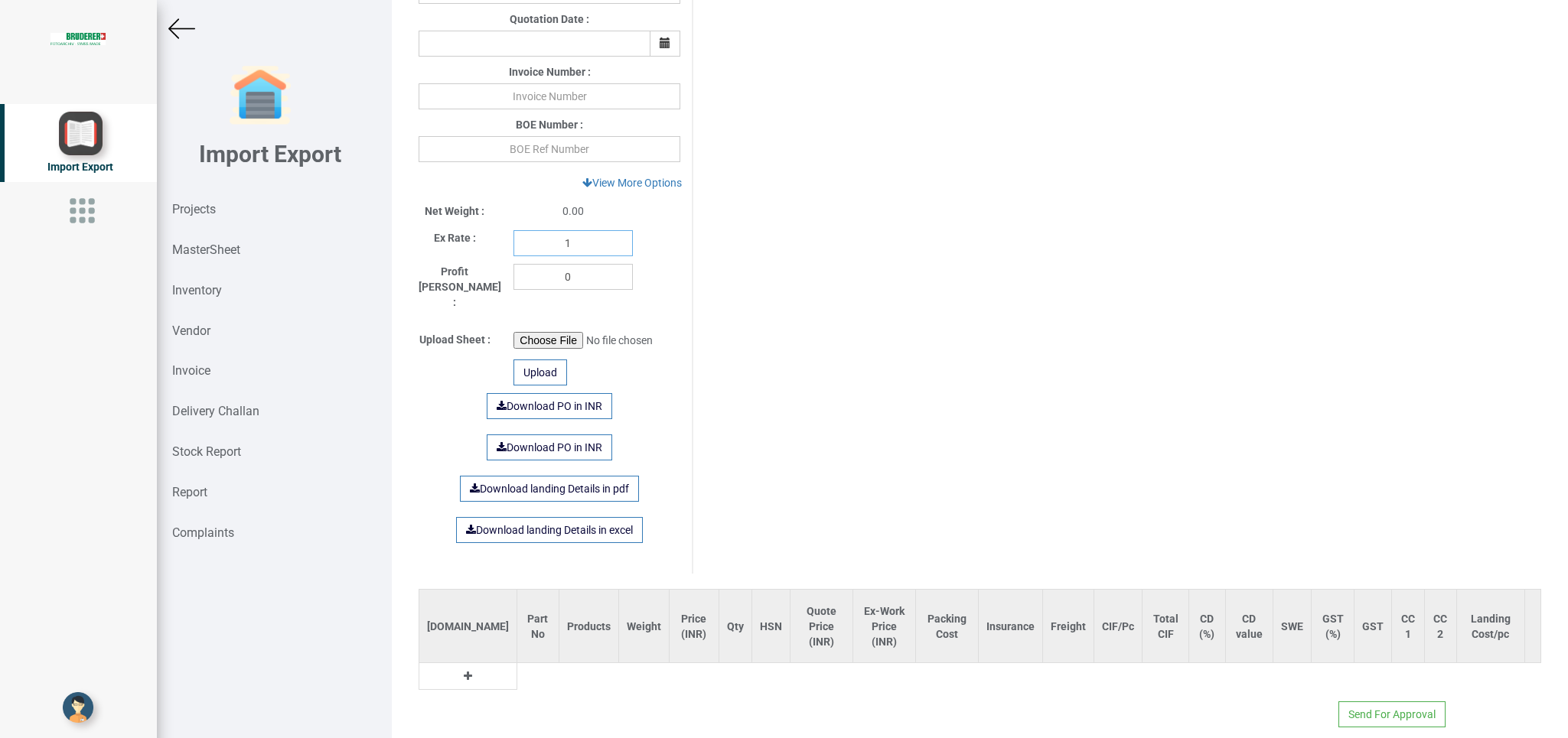
type input "1"
click at [464, 671] on icon at bounding box center [468, 676] width 9 height 11
drag, startPoint x: 491, startPoint y: 662, endPoint x: 604, endPoint y: 660, distance: 113.0
click at [518, 667] on input "text" at bounding box center [543, 680] width 51 height 26
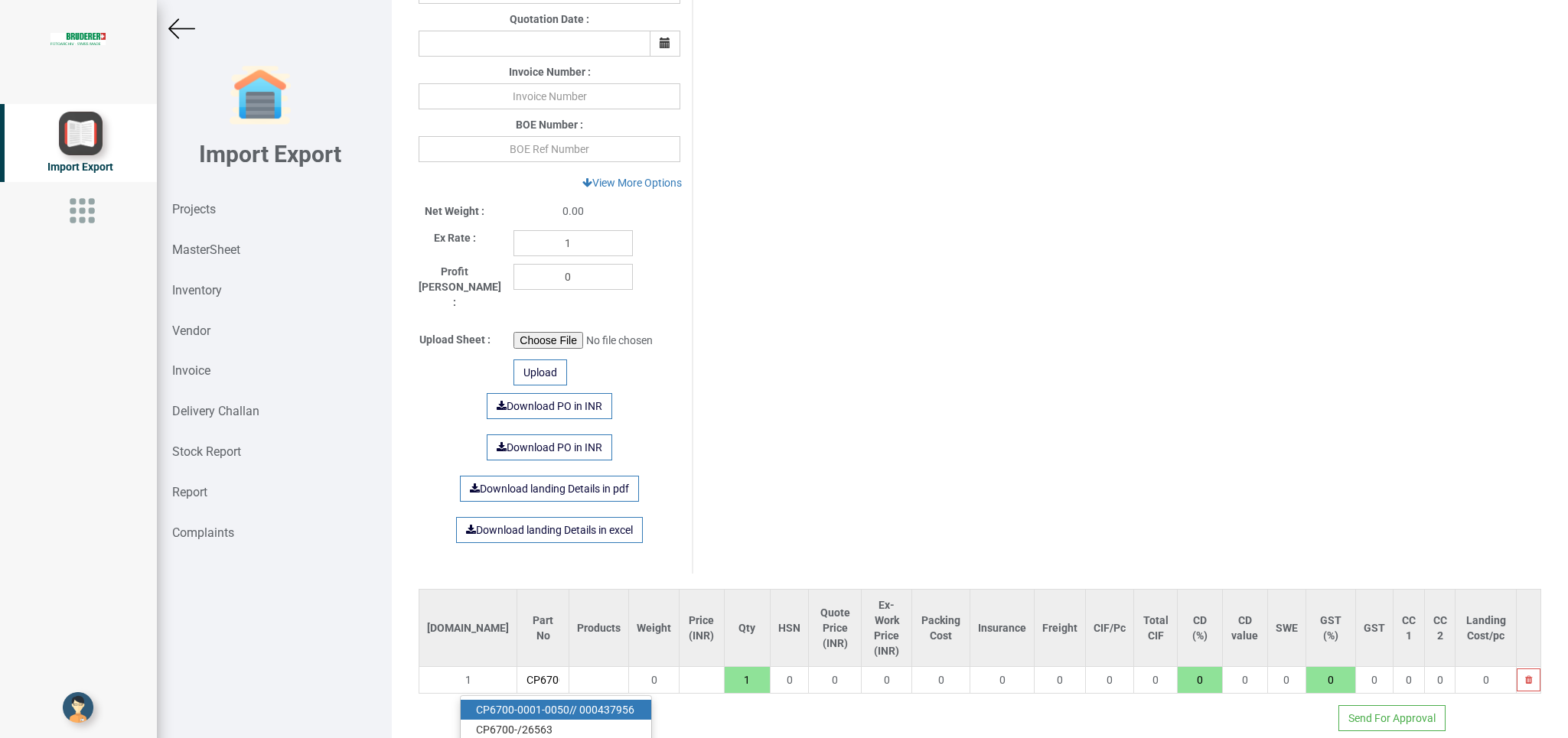
type input "CP6700"
click at [604, 700] on link "CP6700 -0001-0050// 000437956" at bounding box center [555, 709] width 190 height 20
type input "212786"
type input "CP6700-0001-0050// 000437956"
type input "18"
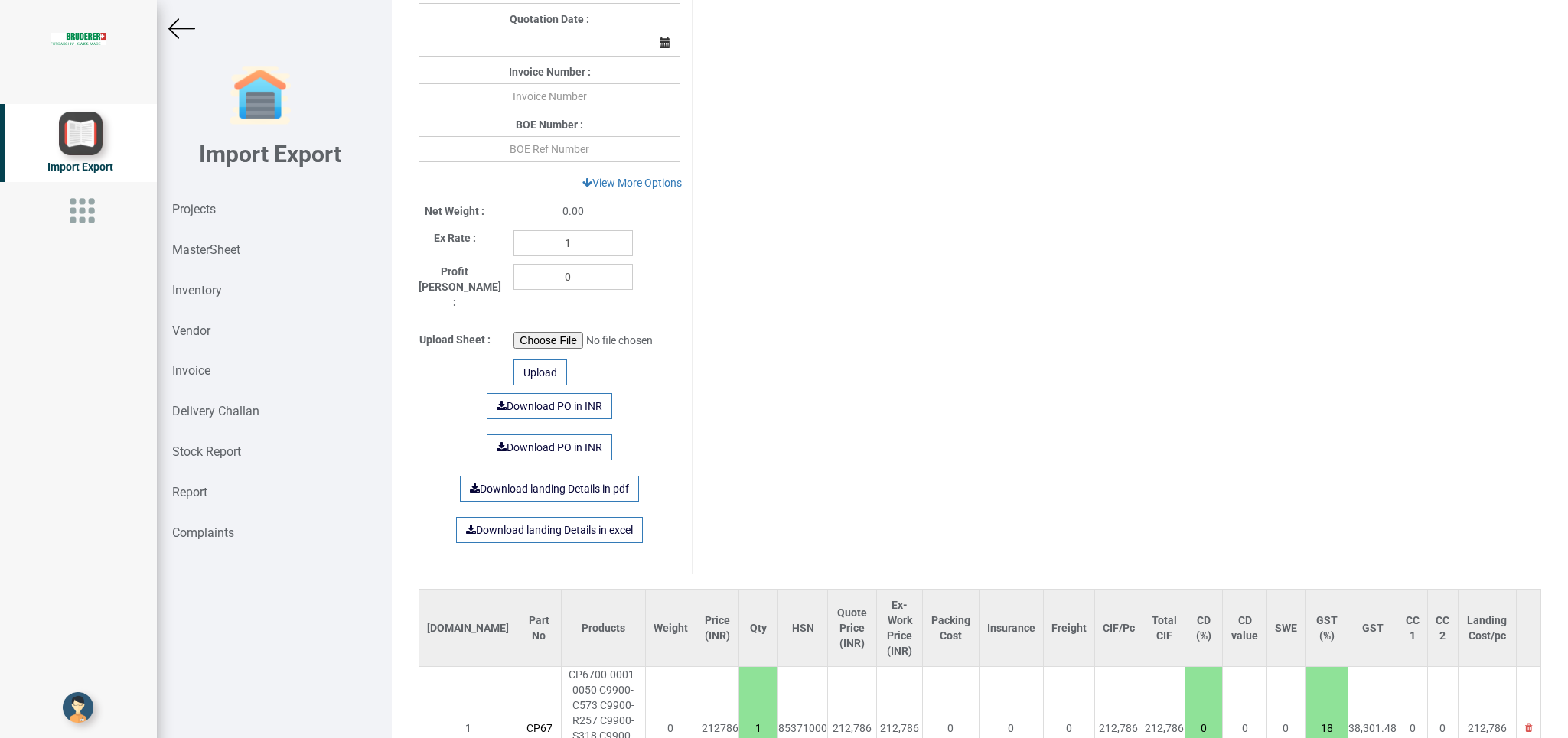
scroll to position [0, 130]
click at [206, 216] on strong "Projects" at bounding box center [194, 209] width 43 height 14
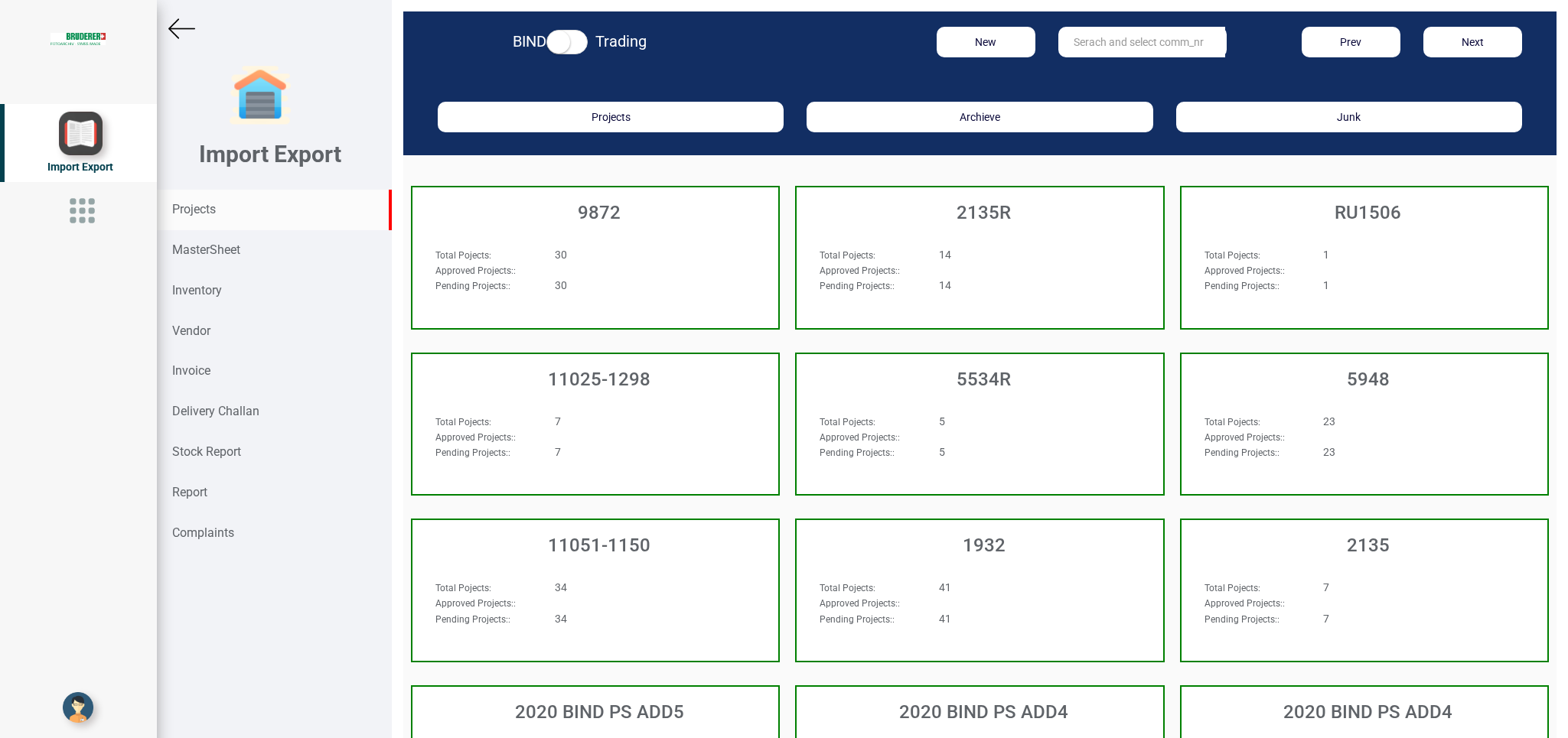
click at [1074, 45] on input "text" at bounding box center [1142, 42] width 167 height 31
type input "r"
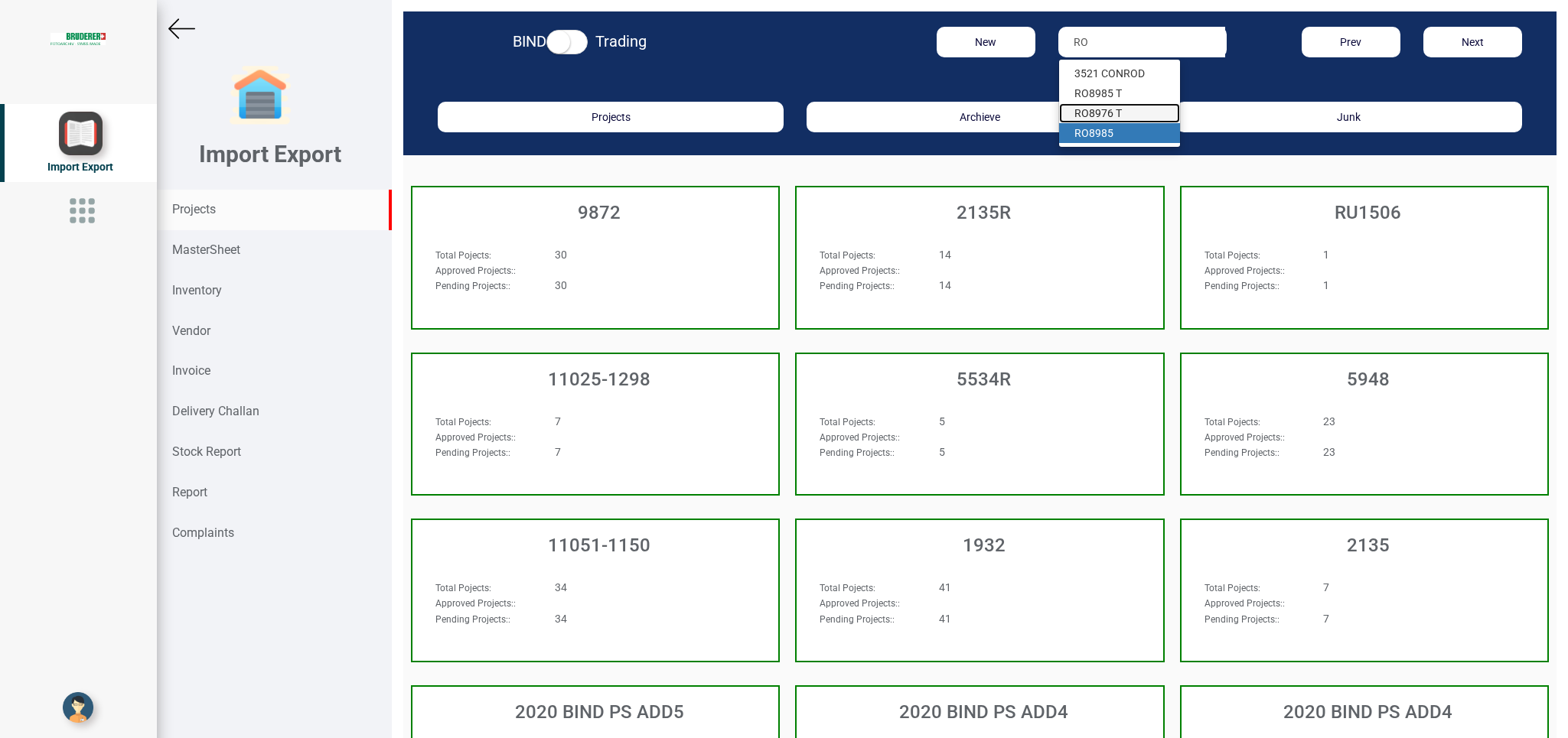
click at [1096, 125] on ul "3521 CON RO D RO 8985 T RO 8976 T RO 8985" at bounding box center [1120, 103] width 123 height 89
click at [1092, 41] on input "RO" at bounding box center [1142, 42] width 167 height 31
type input "RO8"
